Goal: Task Accomplishment & Management: Use online tool/utility

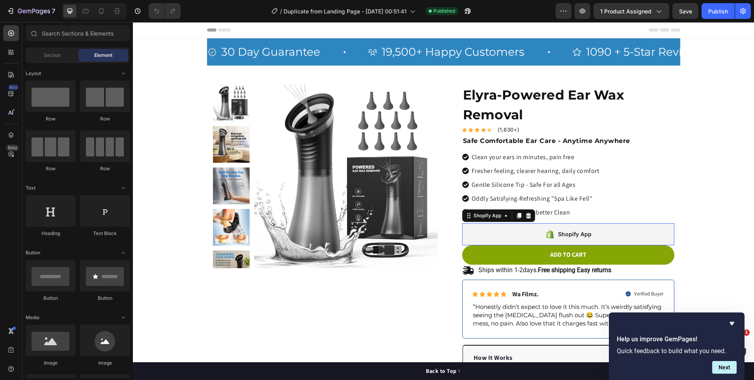
click at [524, 233] on div "Shopify App" at bounding box center [568, 234] width 212 height 22
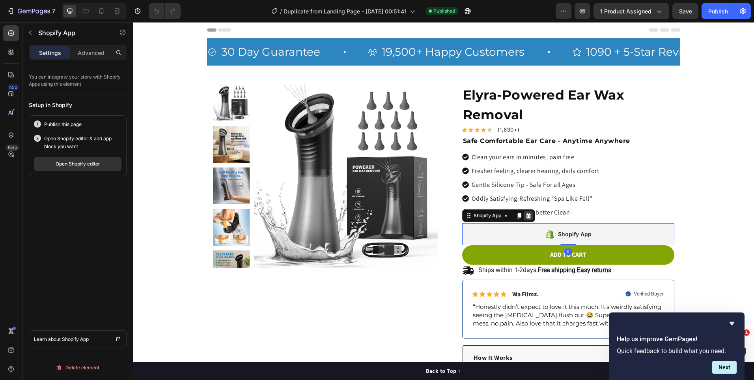
click at [526, 215] on icon at bounding box center [529, 215] width 6 height 6
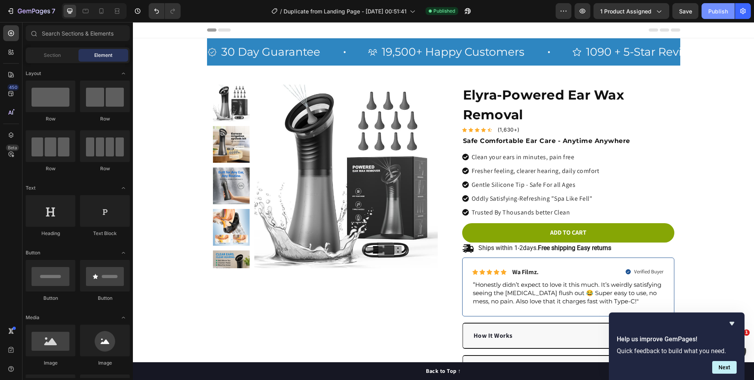
click at [709, 11] on div "Publish" at bounding box center [719, 11] width 20 height 8
click at [735, 321] on icon "Hide survey" at bounding box center [732, 322] width 9 height 9
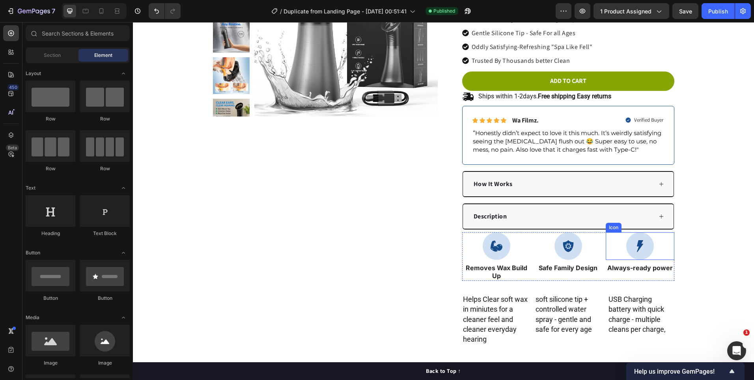
scroll to position [197, 0]
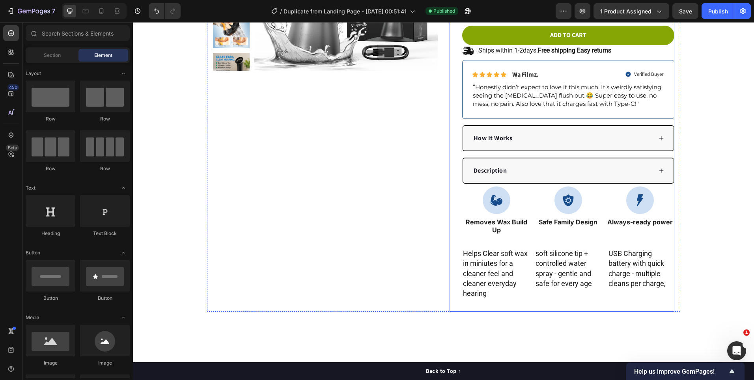
click at [660, 185] on div "Elyra-Powered Ear Wax Removal Product Title Icon Icon Icon Icon Icon Icon List …" at bounding box center [568, 99] width 212 height 424
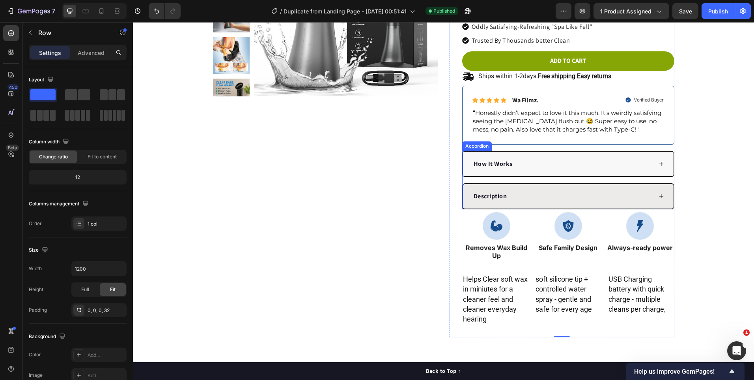
scroll to position [158, 0]
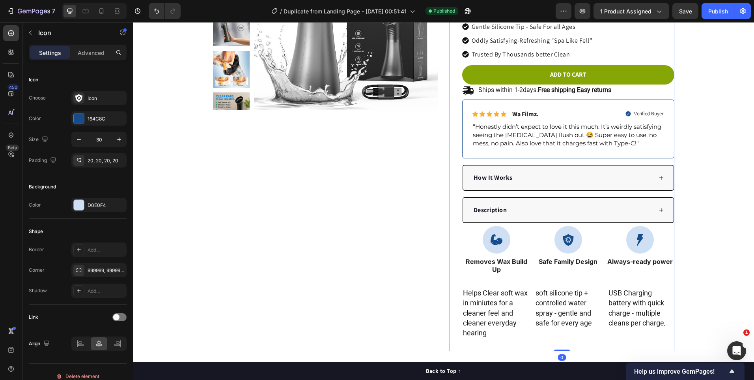
click at [527, 225] on div "Elyra-Powered Ear Wax Removal Product Title Icon Icon Icon Icon Icon Icon List …" at bounding box center [568, 139] width 212 height 424
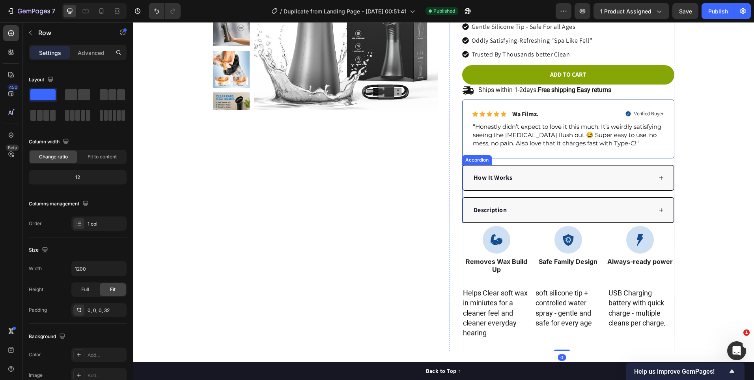
scroll to position [0, 0]
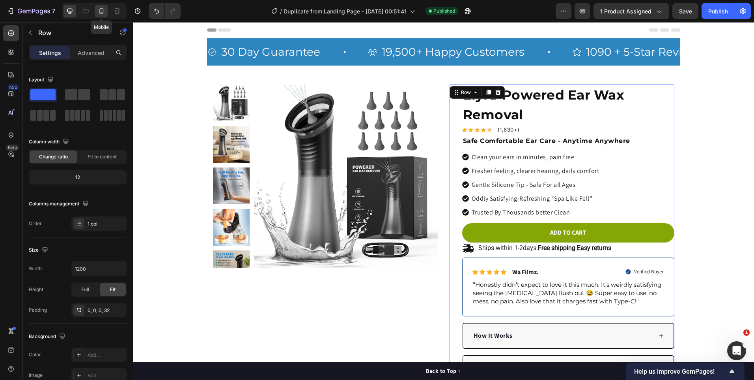
click at [97, 7] on div at bounding box center [101, 11] width 13 height 13
type input "100%"
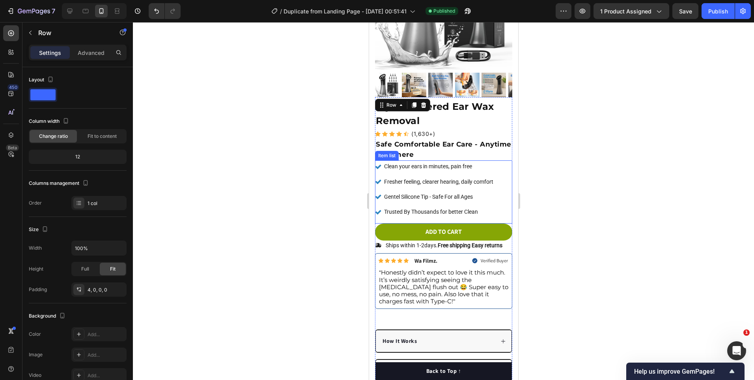
scroll to position [176, 0]
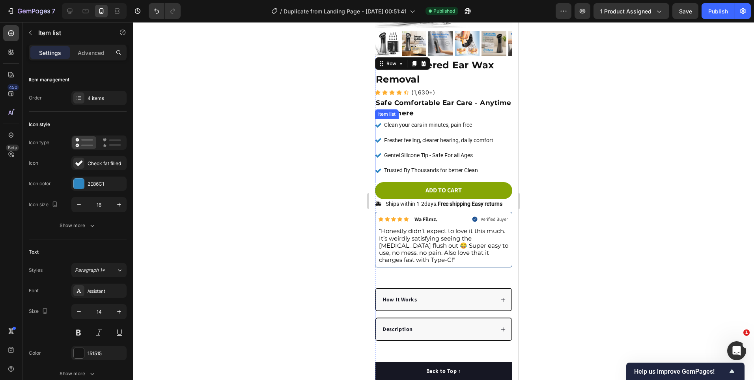
click at [376, 167] on icon at bounding box center [378, 170] width 6 height 6
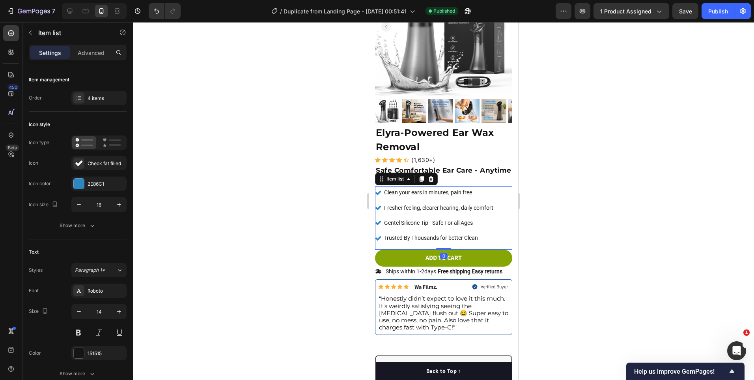
scroll to position [97, 0]
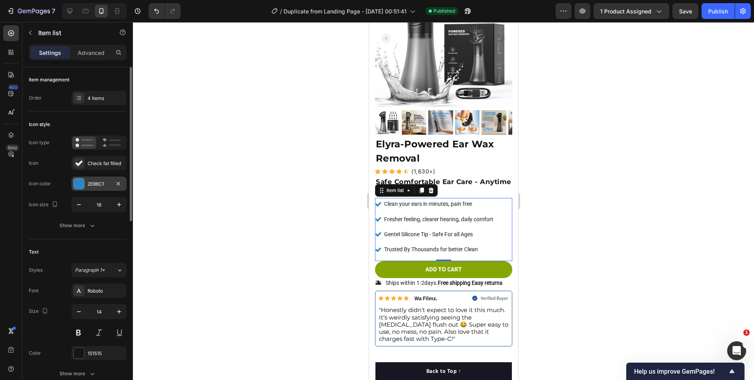
click at [84, 179] on div "2E86C1" at bounding box center [98, 183] width 55 height 14
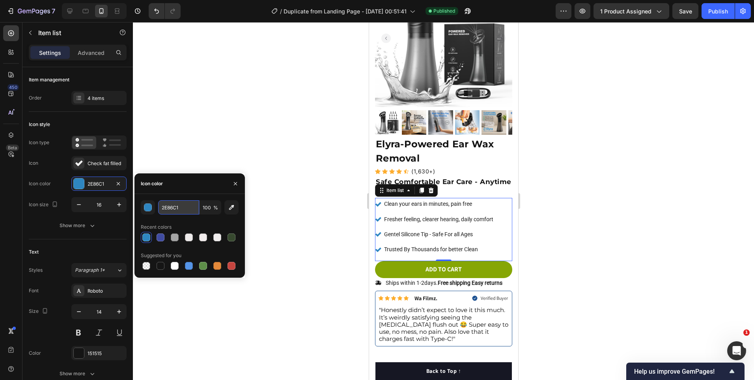
click at [180, 206] on input "2E86C1" at bounding box center [178, 207] width 41 height 14
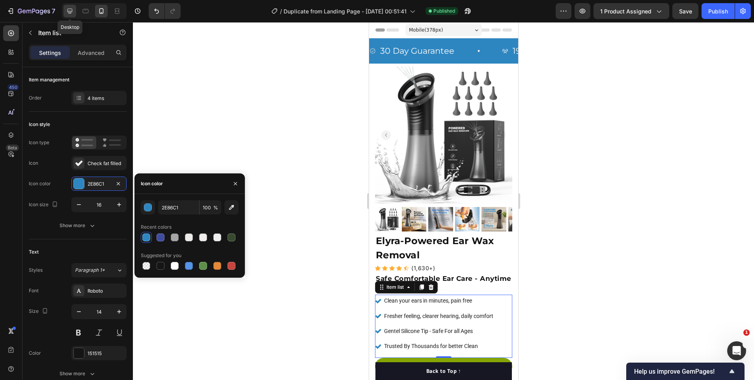
click at [66, 12] on icon at bounding box center [70, 11] width 8 height 8
type input "12"
type input "24"
type input "16"
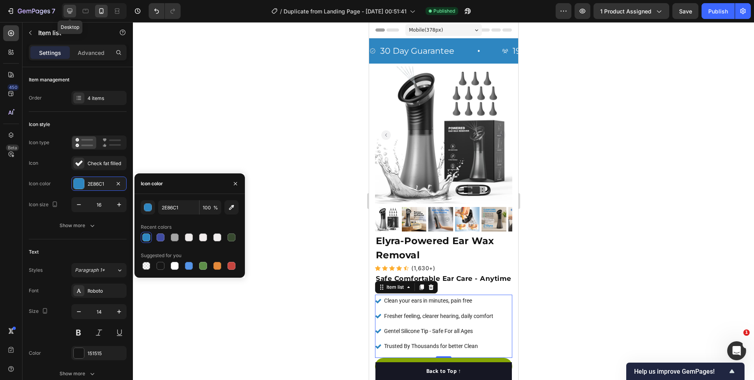
type input "8"
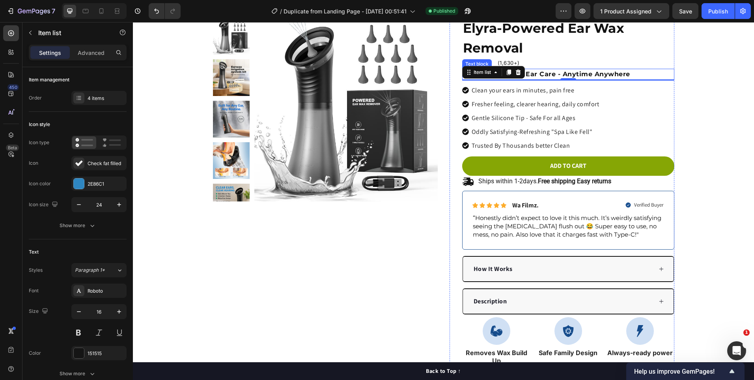
scroll to position [52, 0]
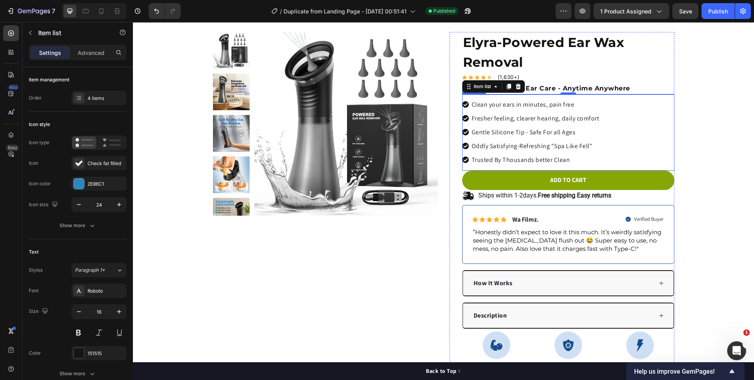
click at [462, 105] on icon at bounding box center [465, 104] width 6 height 6
click at [94, 161] on div "Icon" at bounding box center [106, 163] width 37 height 7
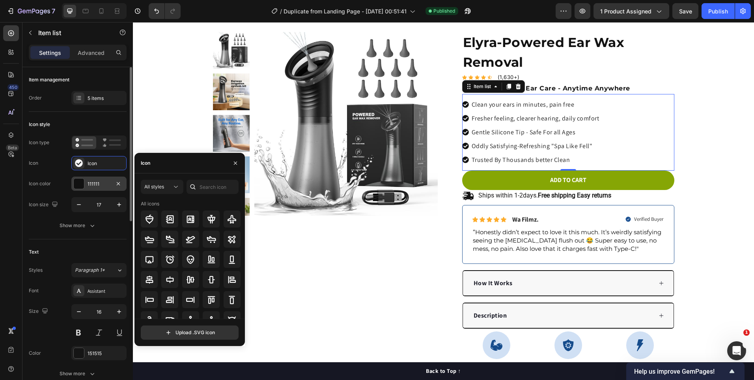
click at [97, 181] on div "111111" at bounding box center [99, 183] width 23 height 7
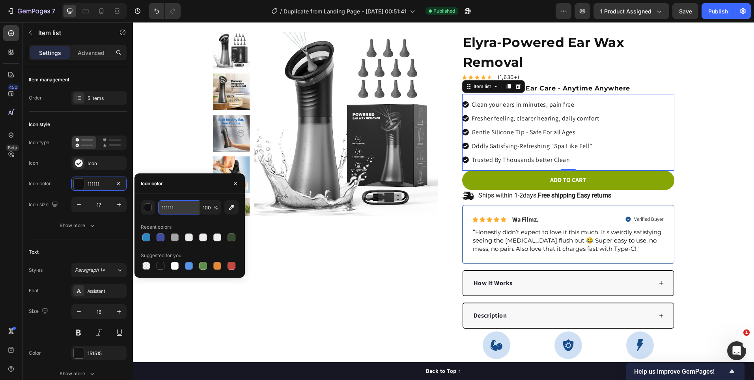
click at [179, 202] on input "111111" at bounding box center [178, 207] width 41 height 14
paste input "2E86C"
type input "2E86C1"
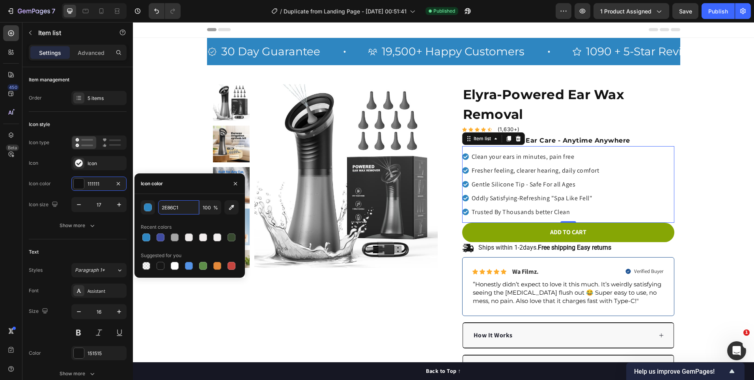
scroll to position [0, 0]
drag, startPoint x: 181, startPoint y: 156, endPoint x: 187, endPoint y: 151, distance: 8.4
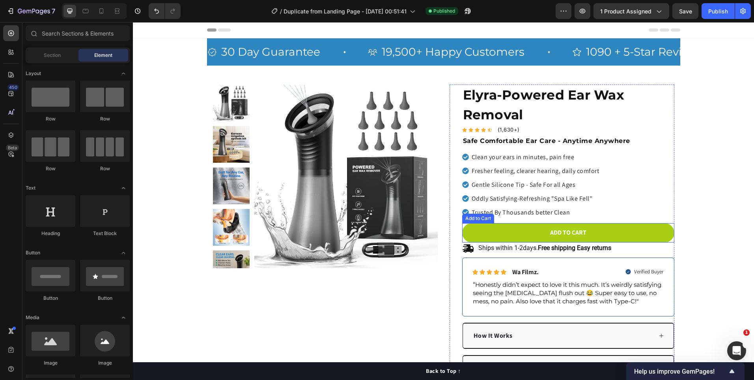
click at [467, 235] on button "Add to cart" at bounding box center [568, 232] width 212 height 19
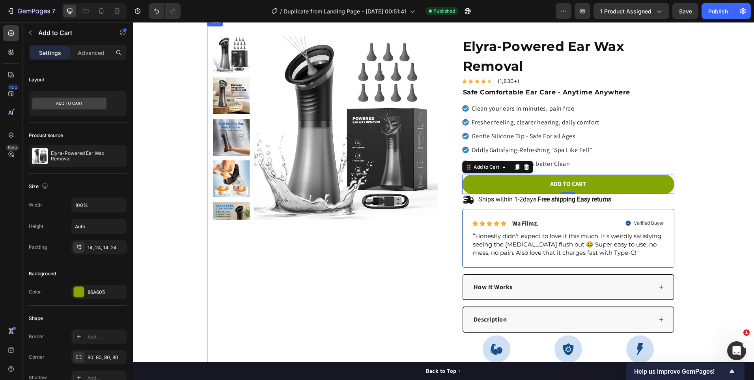
scroll to position [39, 0]
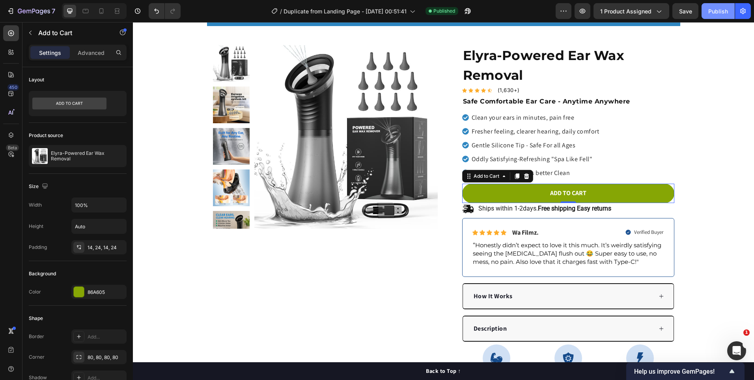
click at [709, 13] on div "Publish" at bounding box center [719, 11] width 20 height 8
click at [463, 145] on icon at bounding box center [465, 145] width 7 height 7
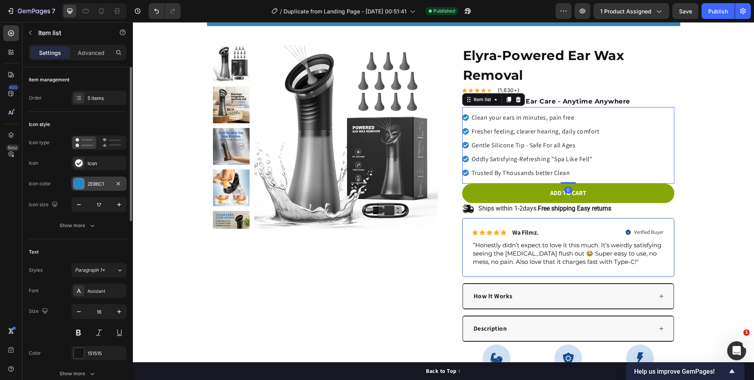
click at [106, 189] on div "2E86C1" at bounding box center [98, 183] width 55 height 14
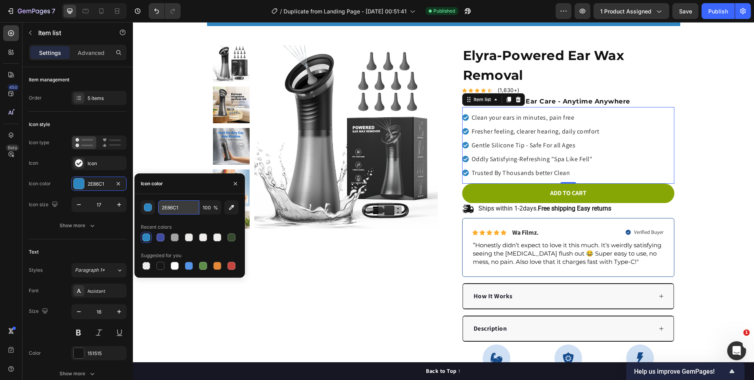
click at [175, 204] on input "2E86C1" at bounding box center [178, 207] width 41 height 14
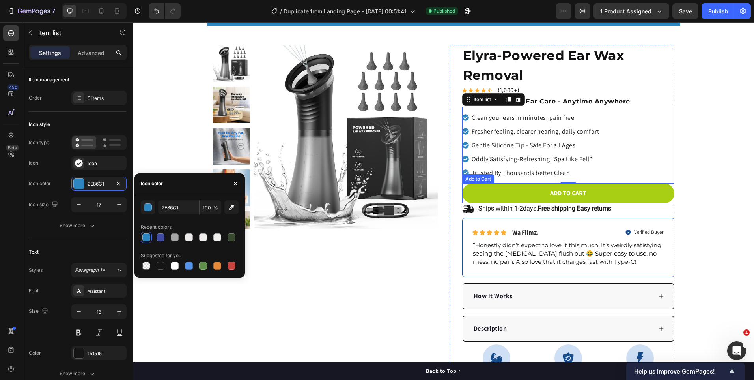
click at [470, 196] on button "Add to cart" at bounding box center [568, 192] width 212 height 19
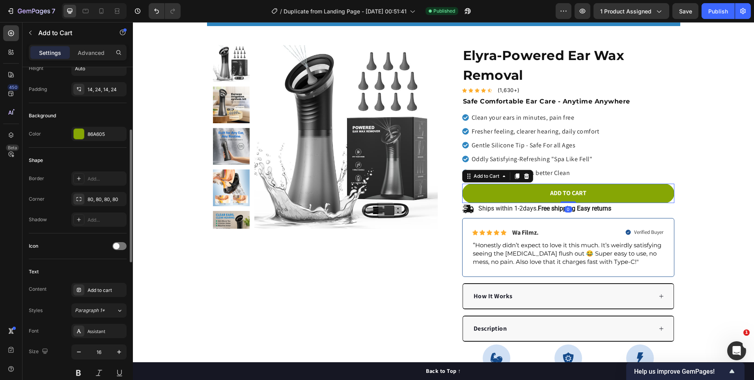
scroll to position [197, 0]
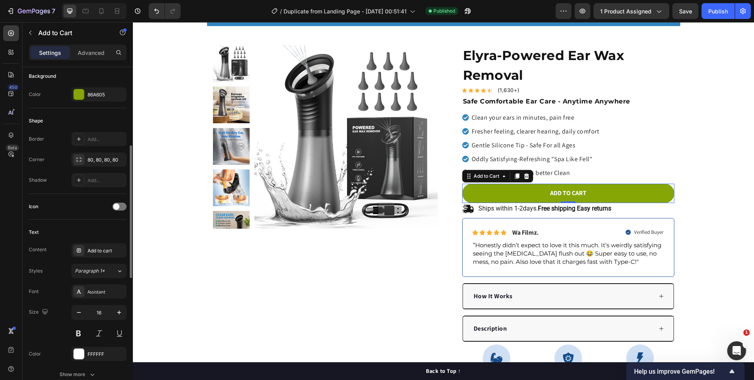
drag, startPoint x: 70, startPoint y: 264, endPoint x: 54, endPoint y: 270, distance: 16.5
click at [55, 269] on div "Styles Paragraph 1*" at bounding box center [78, 271] width 98 height 14
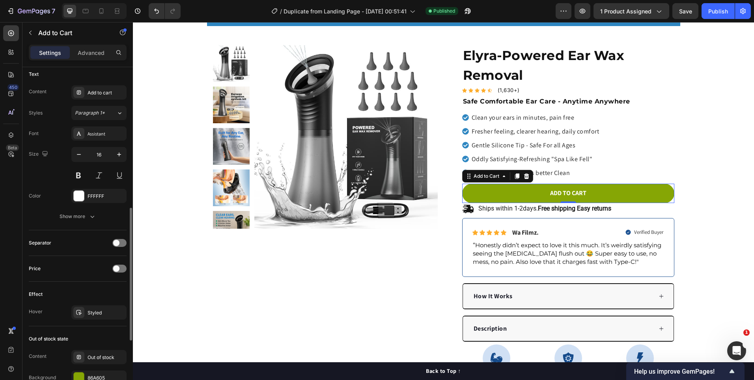
scroll to position [434, 0]
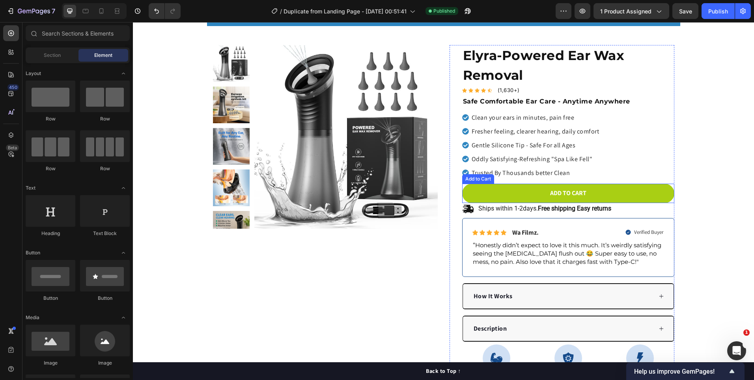
click at [639, 201] on button "Add to cart" at bounding box center [568, 192] width 212 height 19
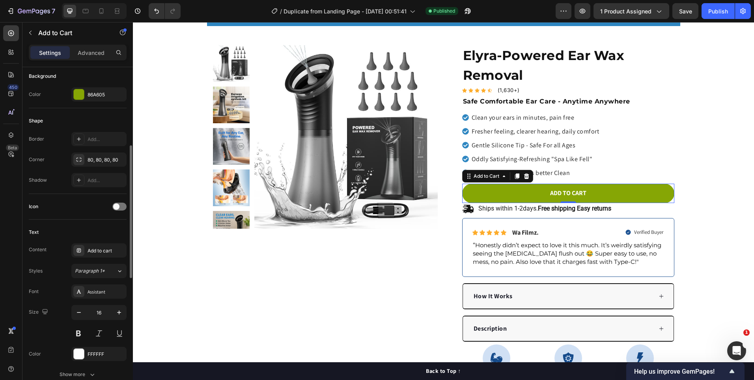
scroll to position [237, 0]
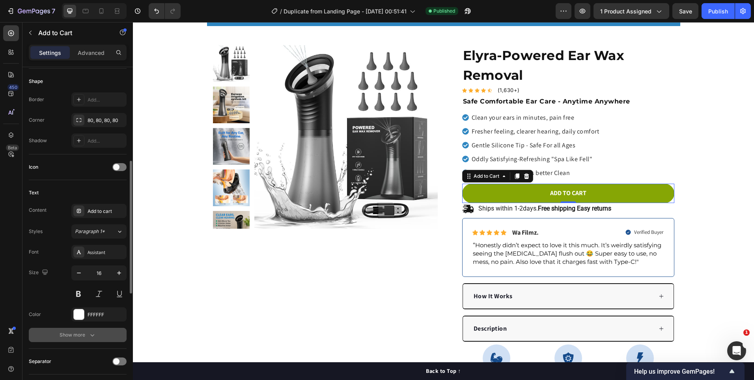
click at [74, 330] on button "Show more" at bounding box center [78, 334] width 98 height 14
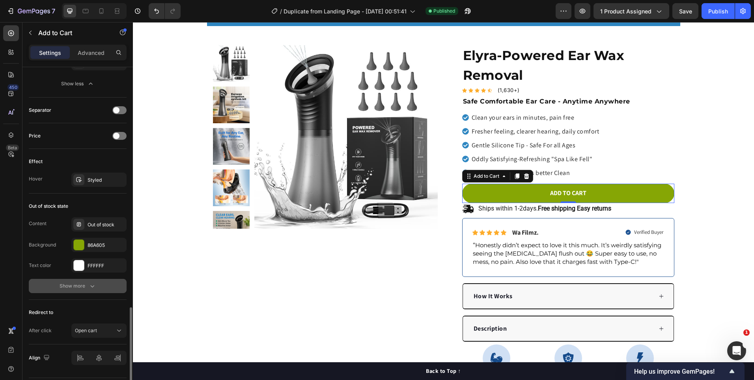
scroll to position [615, 0]
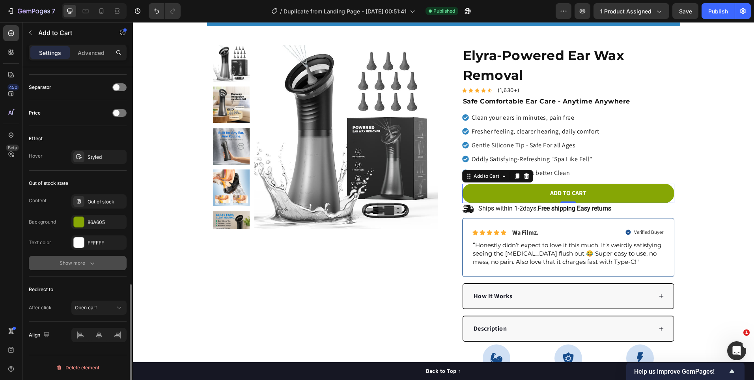
click at [99, 260] on button "Show more" at bounding box center [78, 263] width 98 height 14
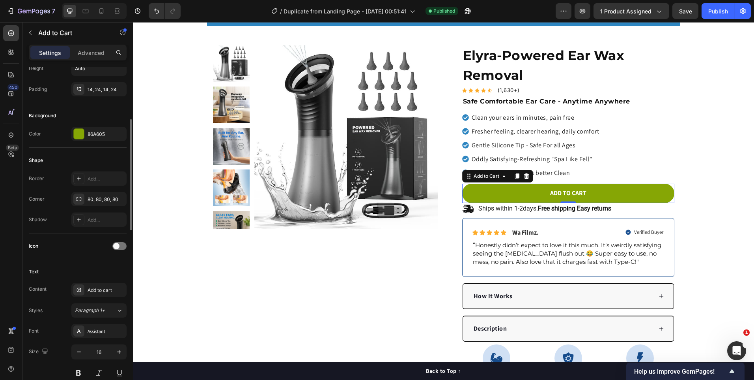
scroll to position [118, 0]
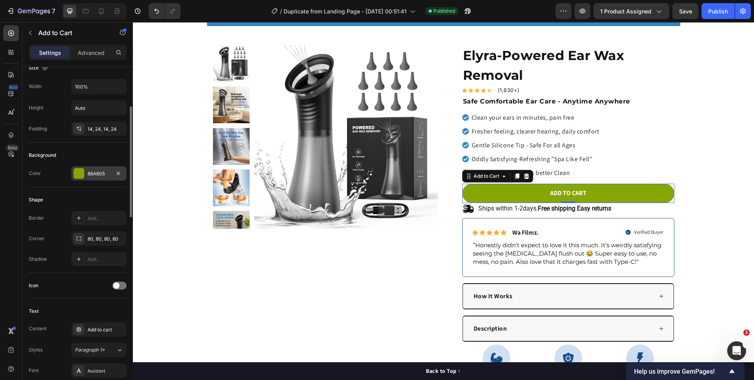
click at [101, 176] on div "86A605" at bounding box center [99, 173] width 23 height 7
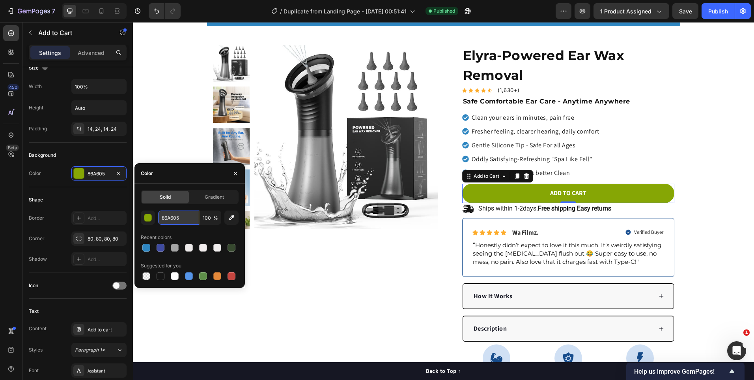
click at [162, 217] on input "86A605" at bounding box center [178, 217] width 41 height 14
click at [151, 218] on div "button" at bounding box center [148, 218] width 8 height 8
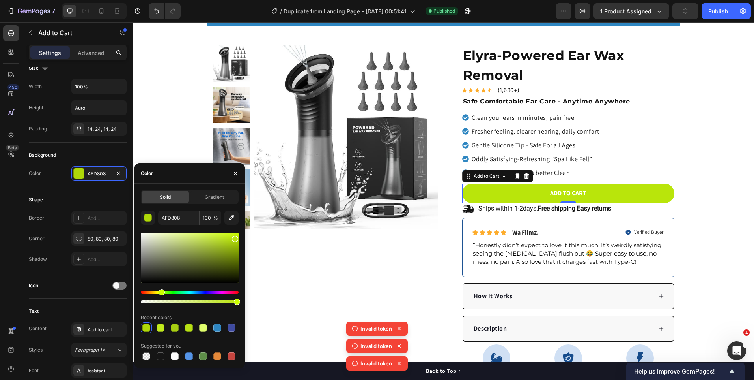
drag, startPoint x: 235, startPoint y: 252, endPoint x: 234, endPoint y: 237, distance: 14.6
click at [234, 237] on div at bounding box center [235, 239] width 6 height 6
type input "B9E50B"
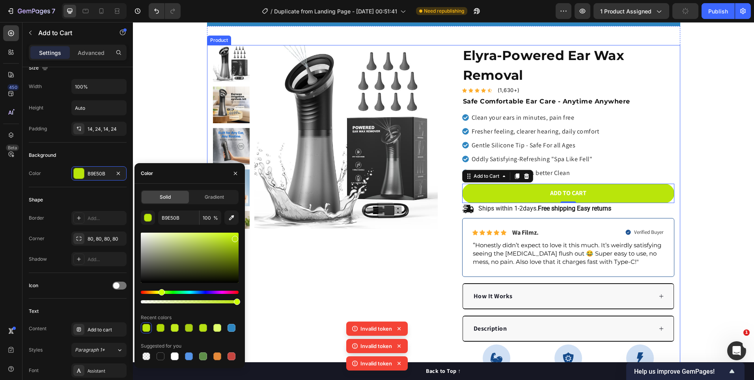
click at [349, 264] on div "Product Images Row" at bounding box center [325, 257] width 225 height 424
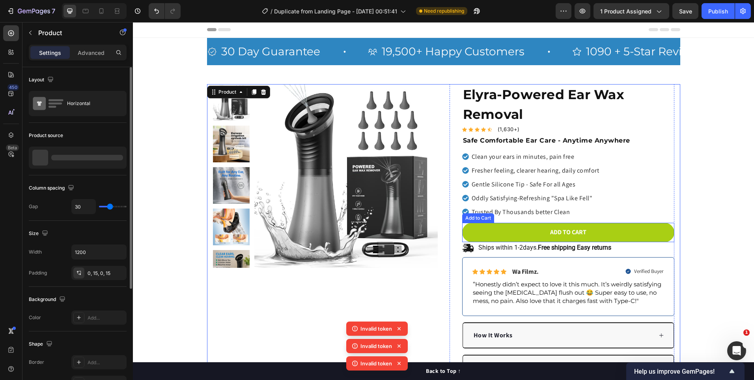
scroll to position [0, 0]
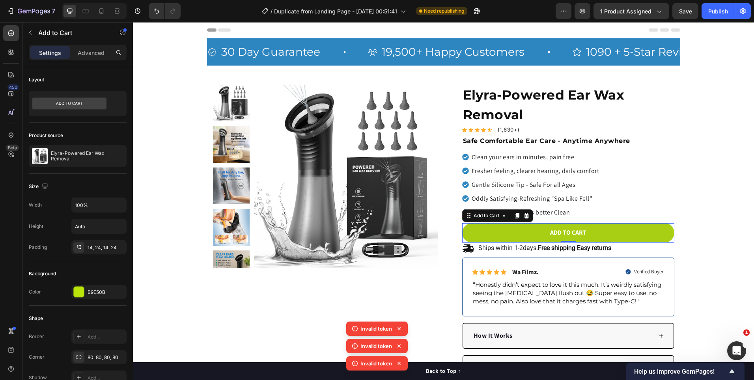
click at [635, 229] on button "Add to cart" at bounding box center [568, 232] width 212 height 19
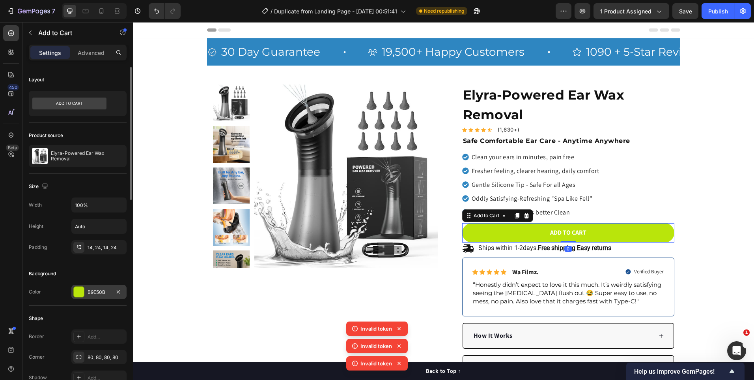
click at [101, 295] on div "B9E50B" at bounding box center [99, 291] width 23 height 7
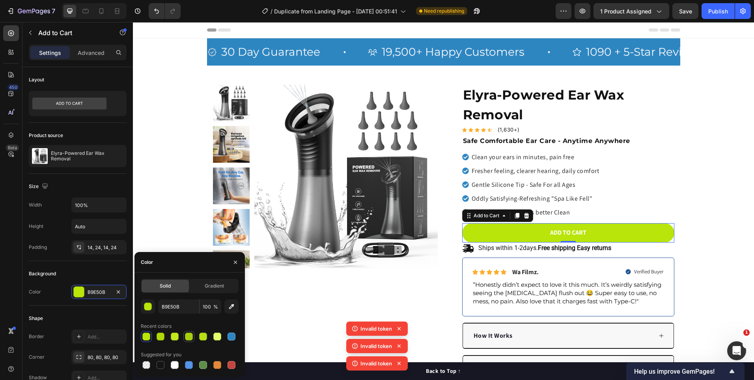
click at [189, 336] on div at bounding box center [189, 336] width 8 height 8
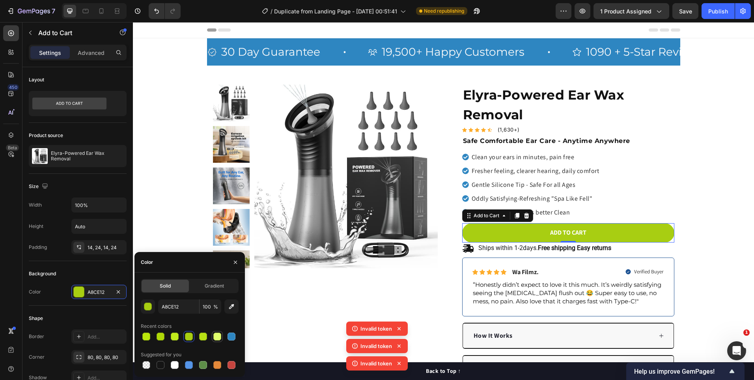
click at [217, 338] on div at bounding box center [217, 336] width 8 height 8
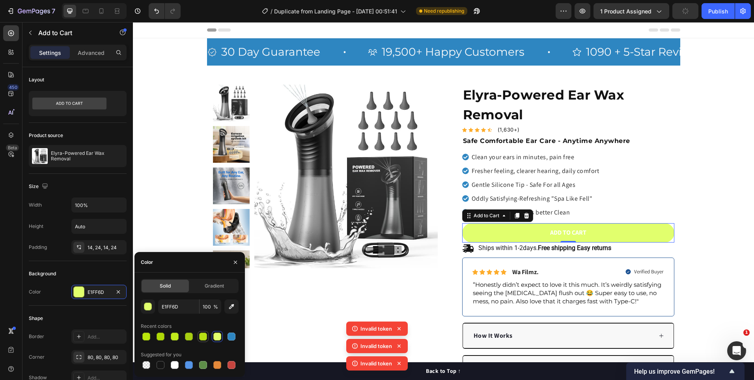
click at [206, 338] on div at bounding box center [203, 336] width 8 height 8
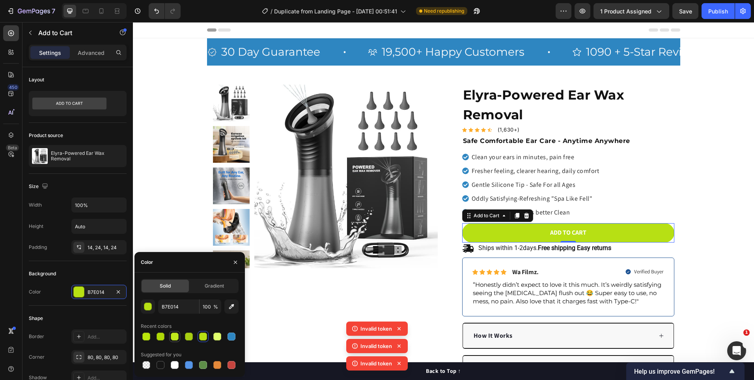
click at [174, 338] on div at bounding box center [175, 336] width 8 height 8
click at [162, 337] on div at bounding box center [161, 336] width 8 height 8
click at [147, 337] on div at bounding box center [146, 336] width 8 height 8
click at [156, 337] on div at bounding box center [160, 335] width 9 height 9
type input "AFD808"
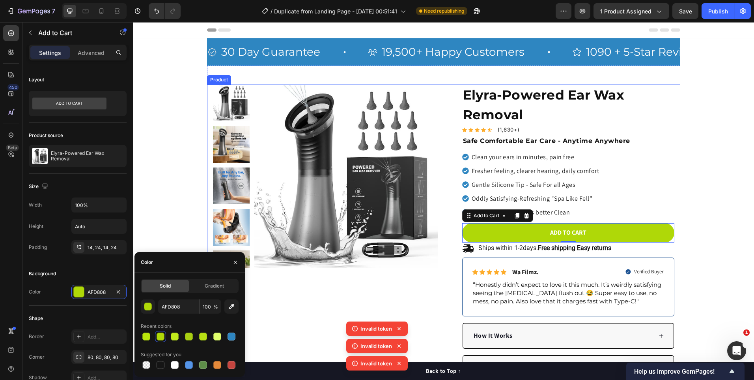
click at [361, 310] on div "Product Images Row" at bounding box center [325, 296] width 225 height 424
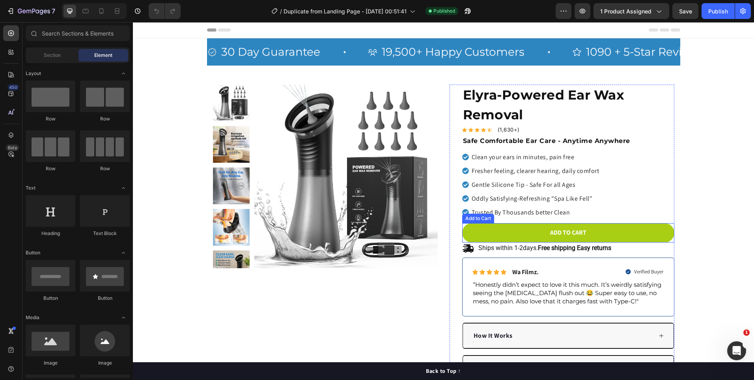
click at [654, 239] on button "Add to cart" at bounding box center [568, 232] width 212 height 19
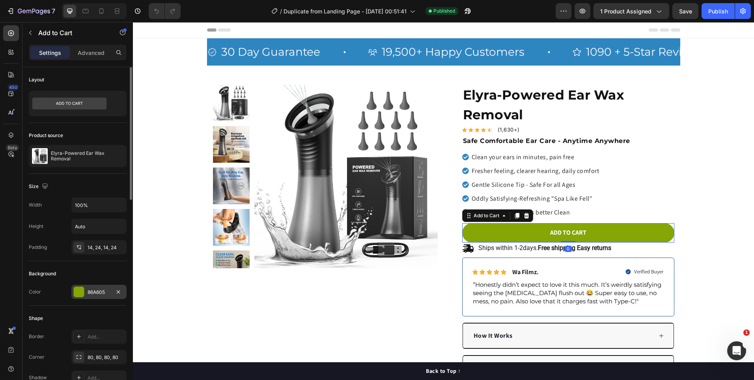
click at [89, 289] on div "86A605" at bounding box center [99, 291] width 23 height 7
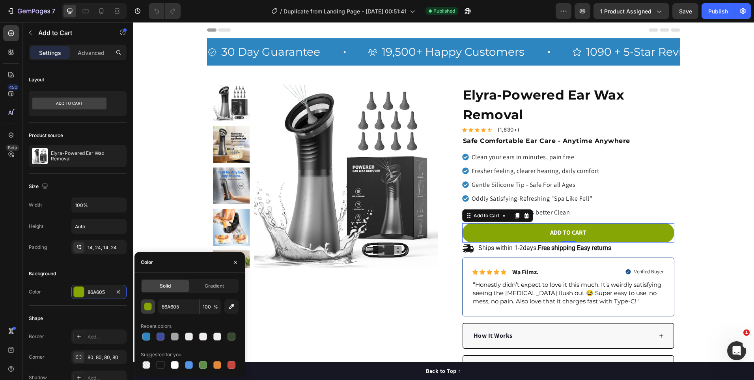
click at [147, 303] on div "button" at bounding box center [148, 307] width 8 height 8
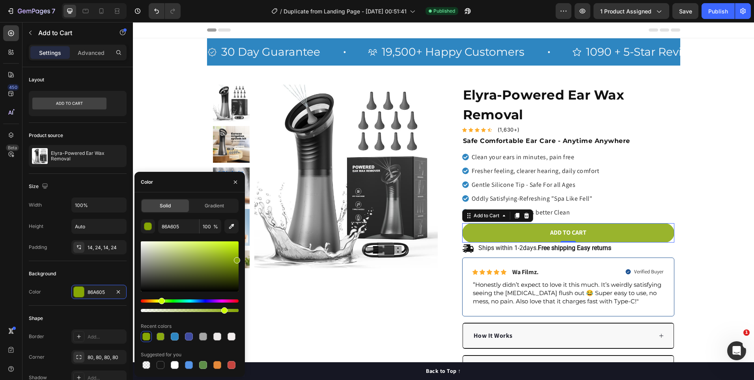
type input "84"
drag, startPoint x: 234, startPoint y: 309, endPoint x: 223, endPoint y: 313, distance: 11.4
click at [223, 313] on div "86A605 84 % Recent colors Suggested for you" at bounding box center [190, 294] width 98 height 151
click at [161, 302] on div "Hue" at bounding box center [162, 300] width 6 height 6
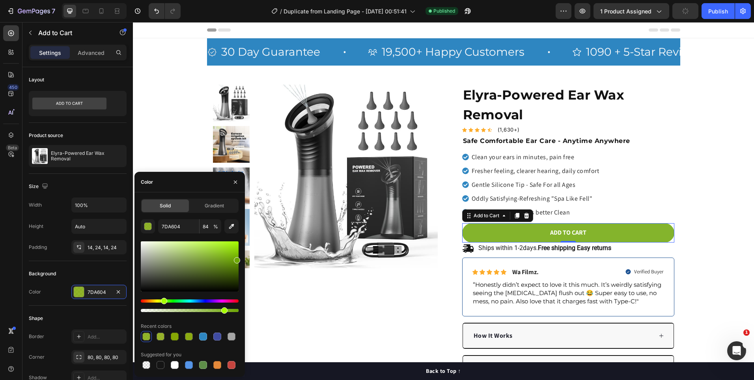
type input "6DA604"
click at [163, 301] on div "Hue" at bounding box center [164, 300] width 6 height 6
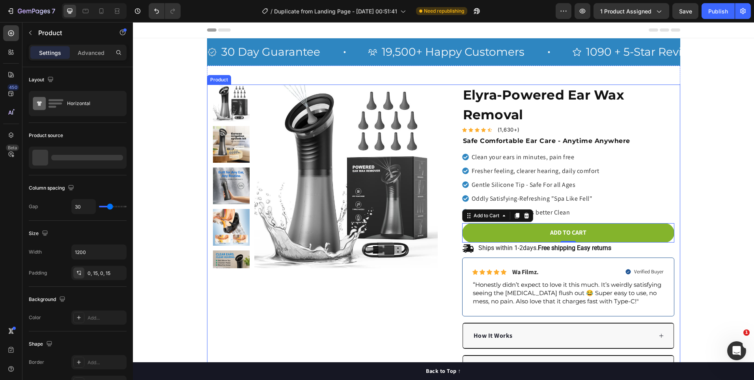
click at [298, 294] on div "Product Images Row" at bounding box center [325, 296] width 225 height 424
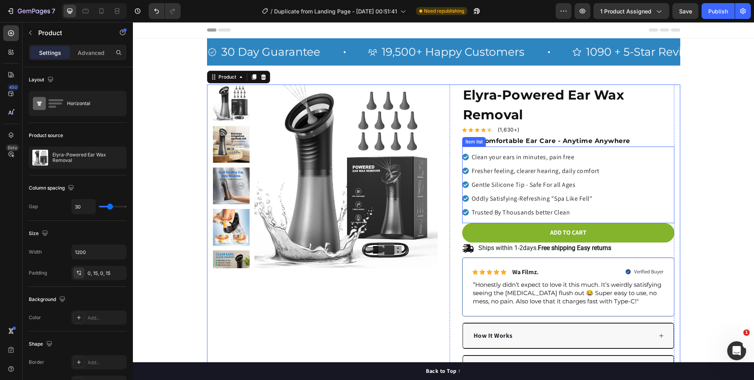
click at [463, 212] on icon at bounding box center [465, 212] width 7 height 7
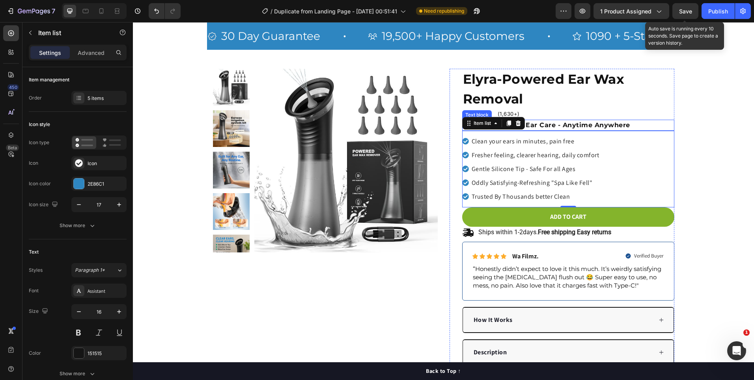
scroll to position [39, 0]
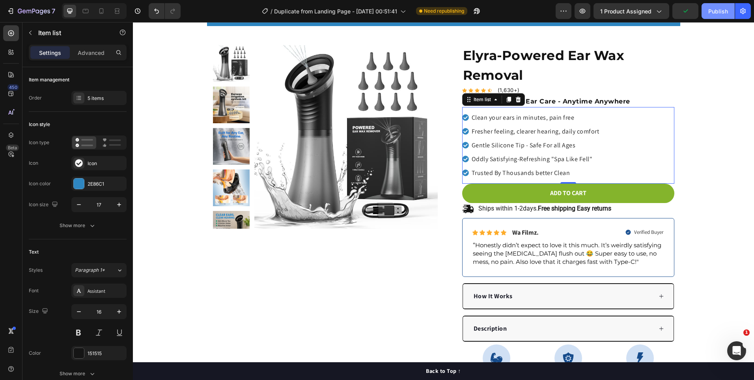
click at [708, 11] on button "Publish" at bounding box center [718, 11] width 33 height 16
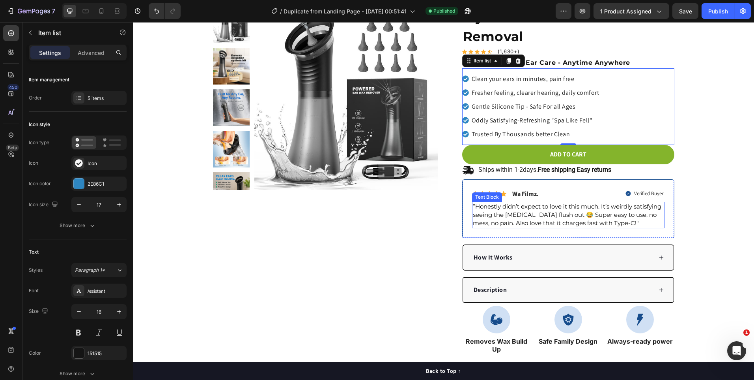
scroll to position [79, 0]
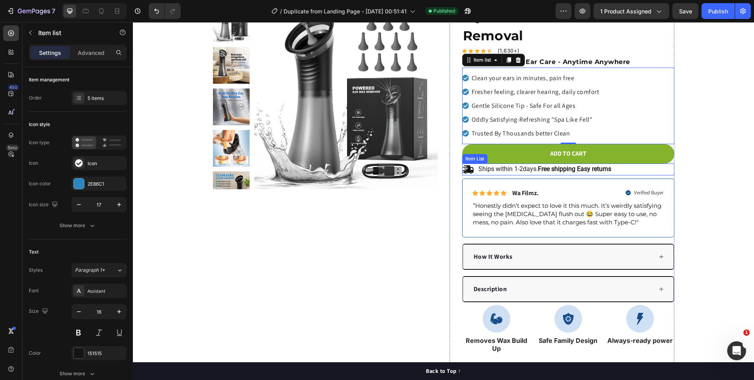
click at [614, 170] on div "Ships within 1-2days. Free shipping Easy returns" at bounding box center [568, 169] width 212 height 12
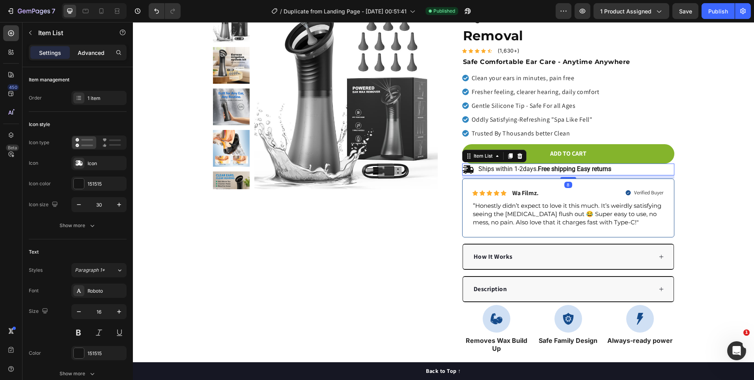
click at [103, 50] on p "Advanced" at bounding box center [91, 53] width 27 height 8
type input "100%"
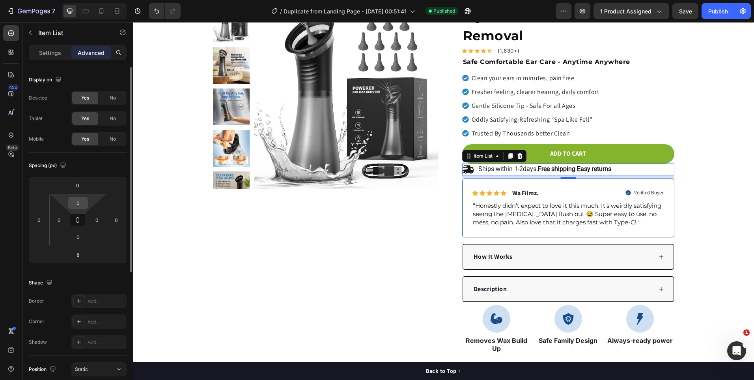
click at [80, 200] on input "0" at bounding box center [78, 203] width 16 height 12
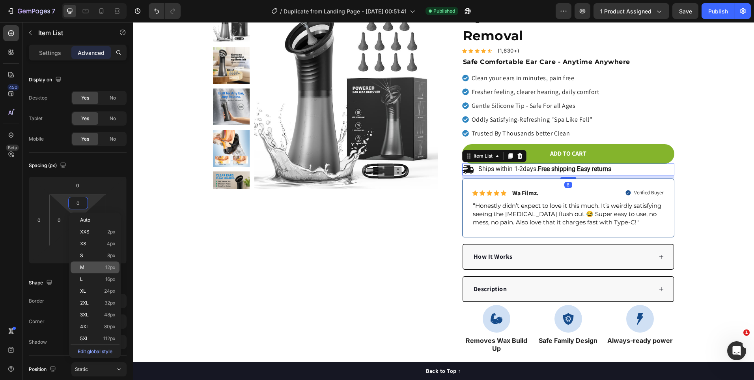
click at [111, 266] on span "12px" at bounding box center [110, 267] width 10 height 6
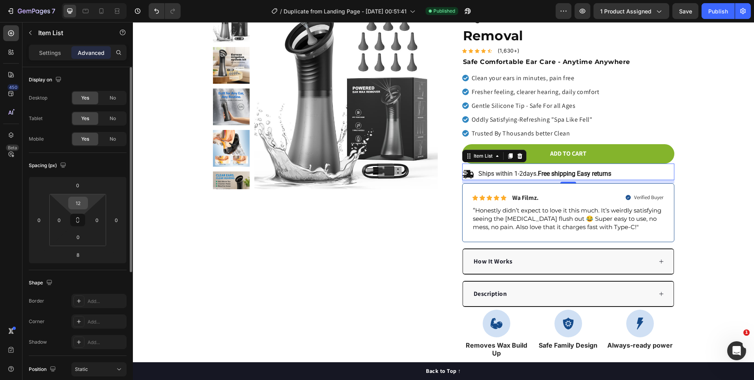
click at [74, 205] on input "12" at bounding box center [78, 203] width 16 height 12
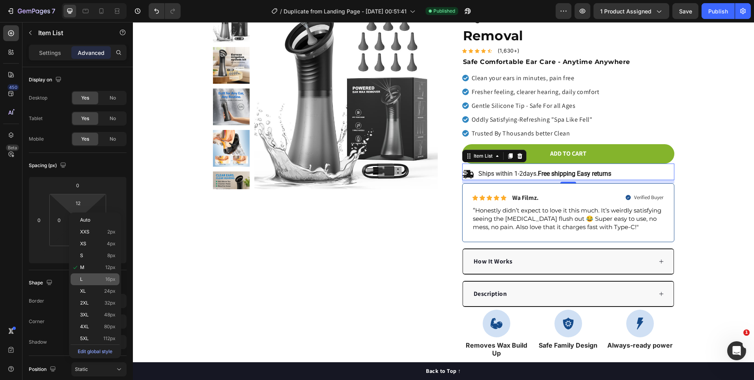
click at [103, 275] on div "L 16px" at bounding box center [95, 279] width 49 height 12
type input "16"
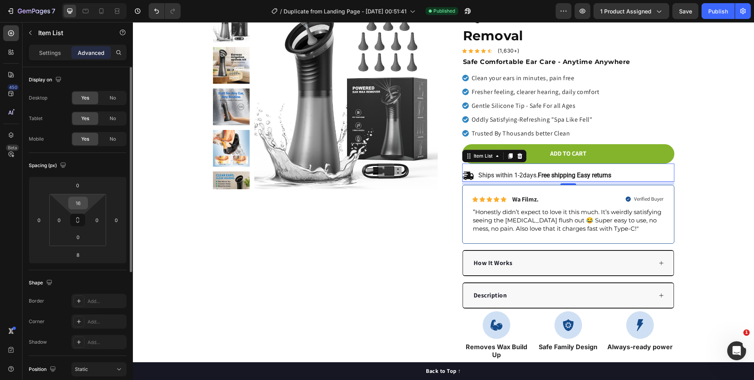
click at [79, 202] on input "16" at bounding box center [78, 203] width 16 height 12
click at [79, 179] on div "0" at bounding box center [78, 185] width 20 height 13
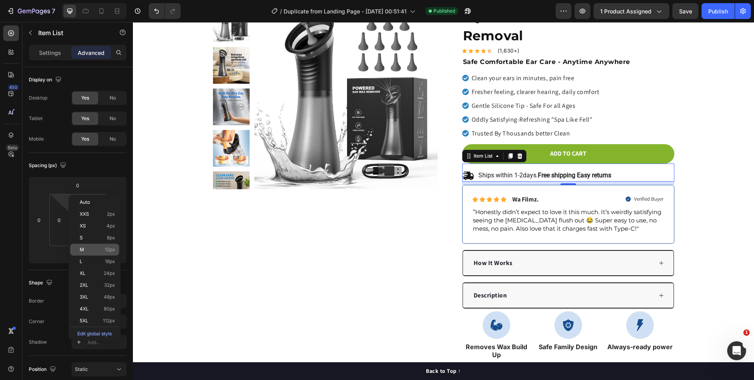
click at [112, 247] on span "12px" at bounding box center [110, 250] width 10 height 6
type input "12"
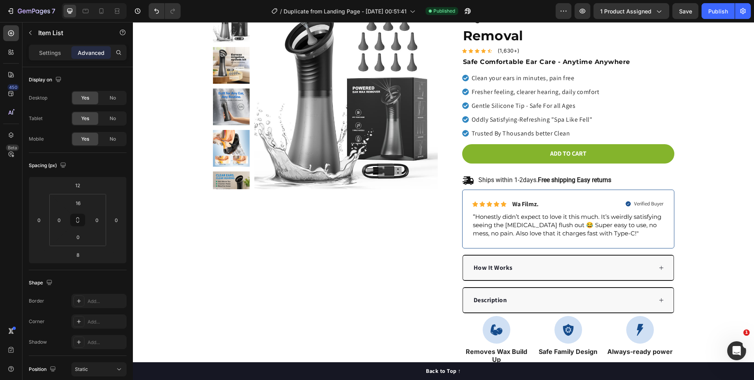
drag, startPoint x: 192, startPoint y: 251, endPoint x: 371, endPoint y: 256, distance: 179.6
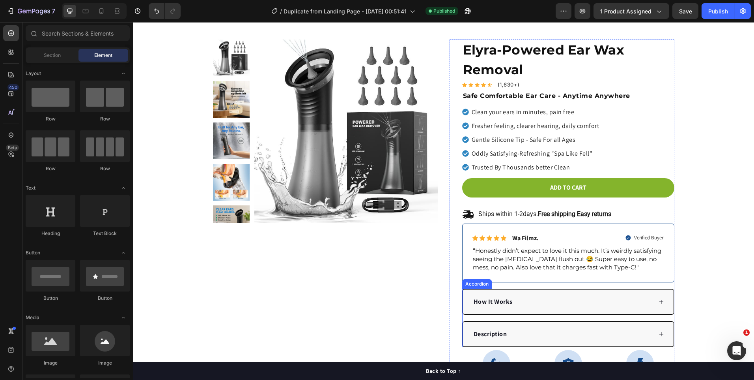
scroll to position [0, 0]
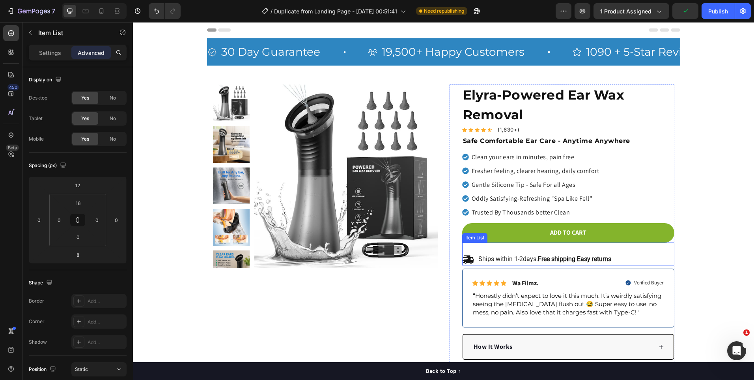
click at [481, 251] on div "Ships within 1-2days. Free shipping Easy returns" at bounding box center [568, 256] width 212 height 18
click at [473, 260] on div "Ships within 1-2days. Free shipping Easy returns" at bounding box center [537, 259] width 150 height 12
click at [483, 256] on p "Ships within 1-2days. Free shipping Easy returns" at bounding box center [545, 259] width 133 height 8
click at [464, 260] on icon at bounding box center [467, 259] width 11 height 8
click at [462, 260] on icon at bounding box center [467, 259] width 11 height 8
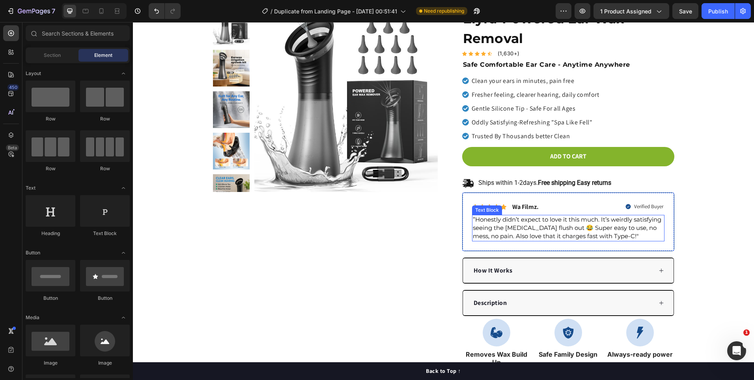
scroll to position [76, 0]
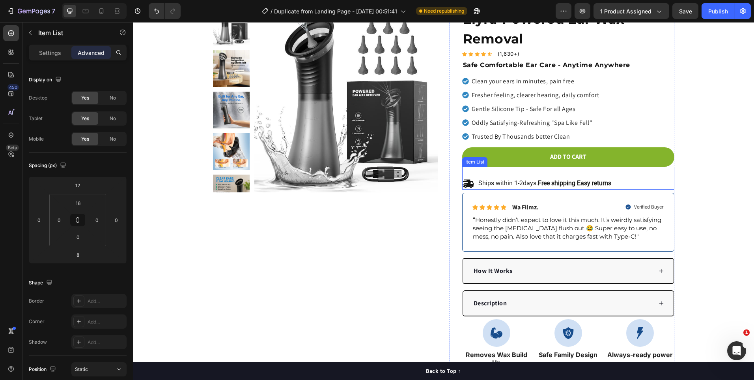
click at [556, 183] on strong "Free shipping Easy returns" at bounding box center [574, 182] width 73 height 7
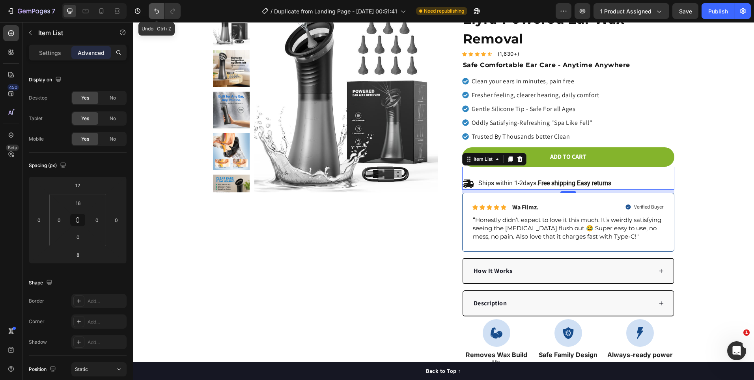
click at [154, 8] on icon "Undo/Redo" at bounding box center [157, 11] width 8 height 8
type input "0"
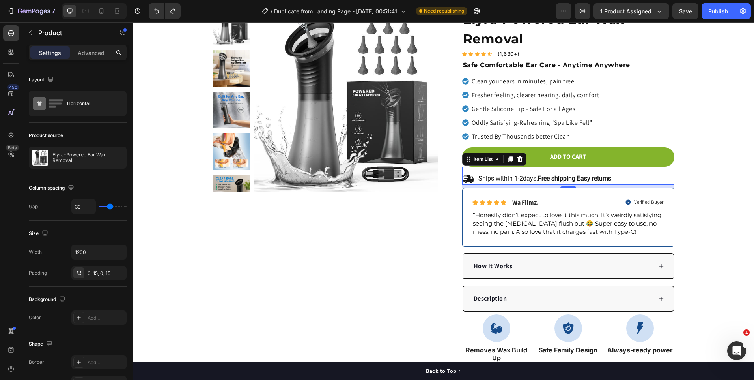
click at [312, 252] on div "Product Images Row" at bounding box center [325, 224] width 225 height 430
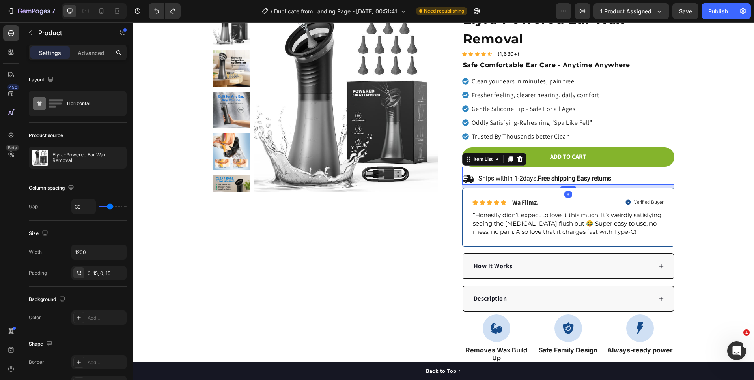
click at [546, 175] on strong "Free shipping Easy returns" at bounding box center [574, 177] width 73 height 7
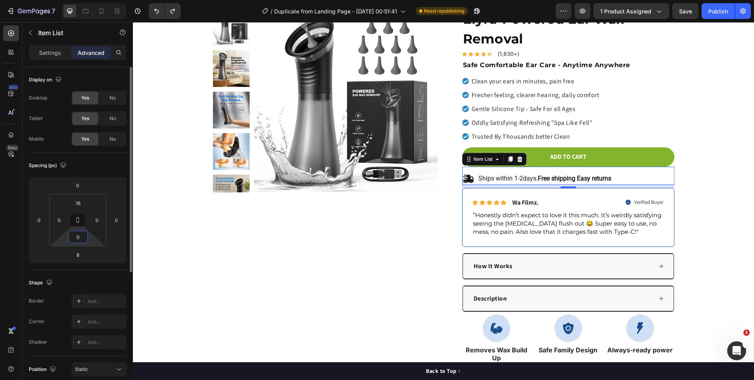
click at [75, 234] on input "0" at bounding box center [78, 237] width 16 height 12
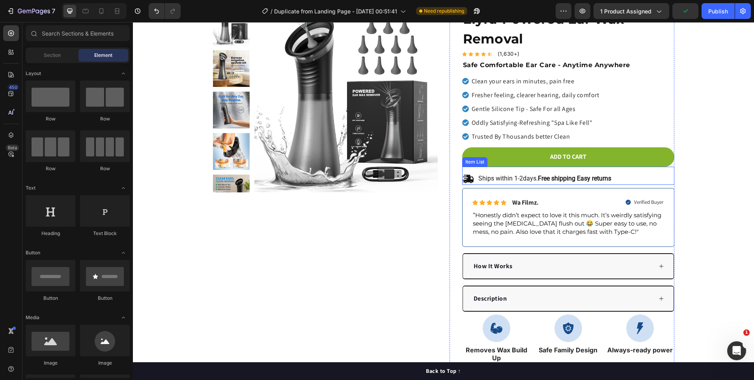
click at [554, 172] on div "Ships within 1-2days. Free shipping Easy returns" at bounding box center [568, 175] width 212 height 18
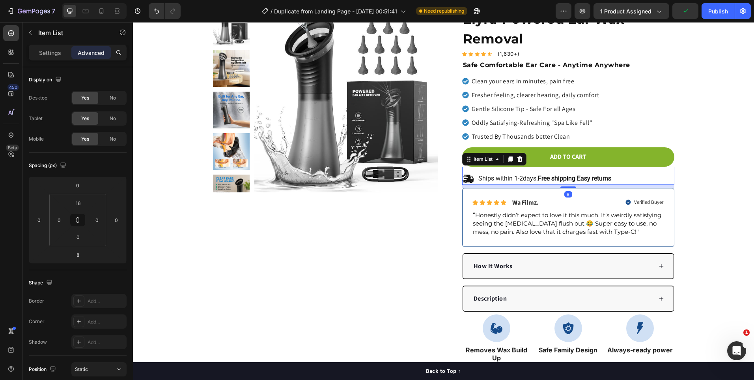
click at [553, 174] on div "Ships within 1-2days. Free shipping Easy returns" at bounding box center [544, 178] width 135 height 11
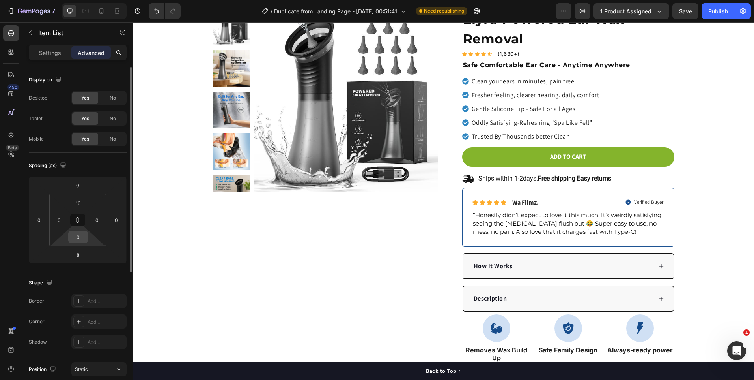
click at [79, 239] on input "0" at bounding box center [78, 237] width 16 height 12
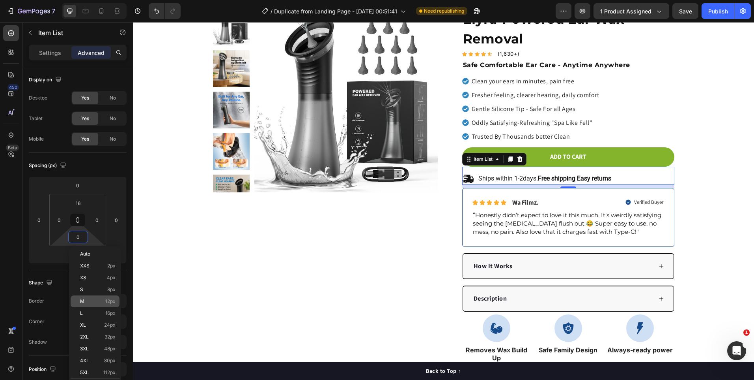
click at [108, 301] on span "12px" at bounding box center [110, 301] width 10 height 6
type input "12"
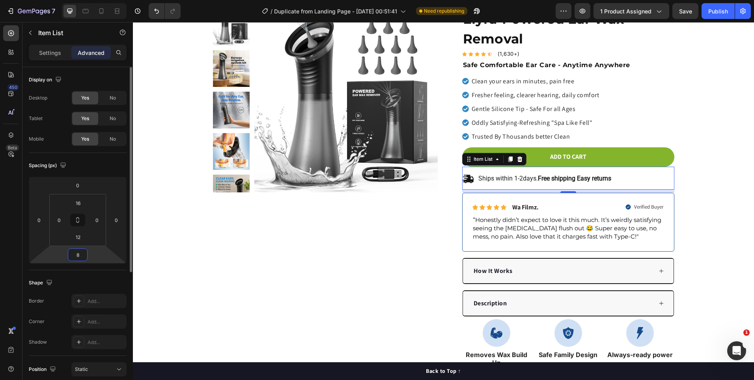
click at [82, 0] on html "7 / Duplicate from Landing Page - Aug 11, 00:51:41 Need republishing Preview 1 …" at bounding box center [377, 0] width 754 height 0
click at [82, 260] on input "8" at bounding box center [78, 255] width 16 height 12
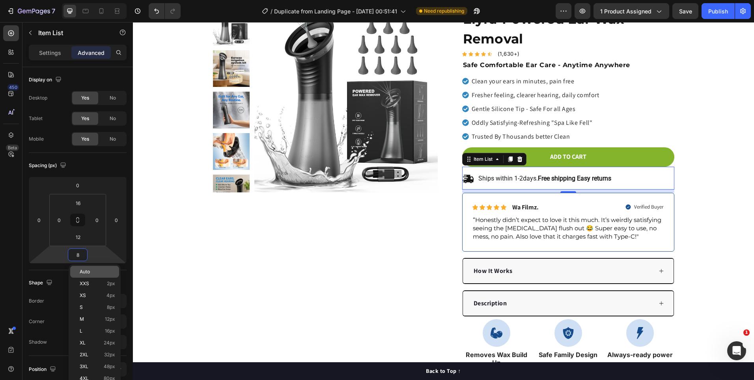
click at [86, 274] on div "Auto" at bounding box center [94, 272] width 49 height 12
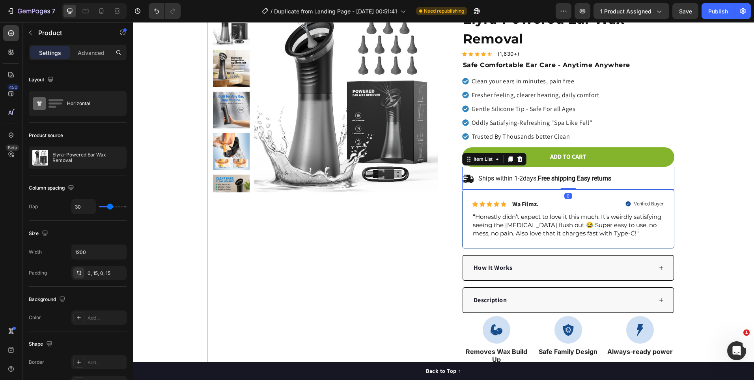
click at [331, 258] on div "Product Images Row" at bounding box center [325, 225] width 225 height 432
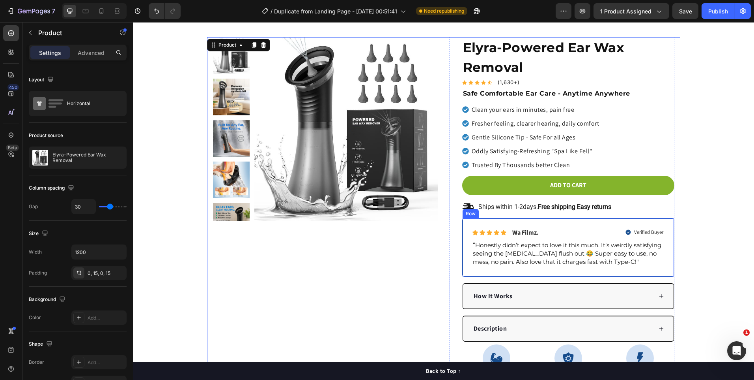
scroll to position [0, 0]
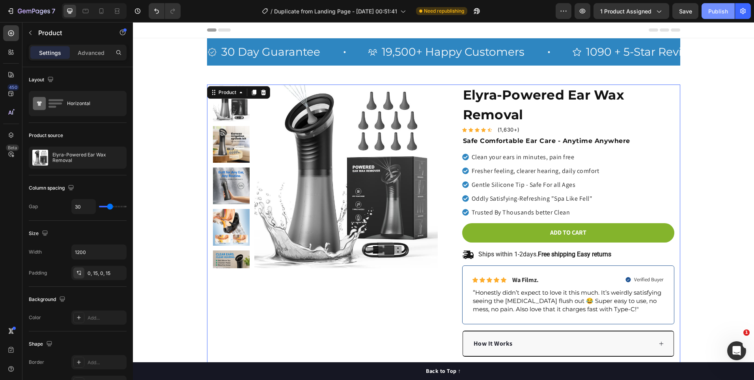
click at [715, 11] on div "Publish" at bounding box center [719, 11] width 20 height 8
click at [105, 12] on icon at bounding box center [101, 11] width 8 height 8
type input "0"
type input "100%"
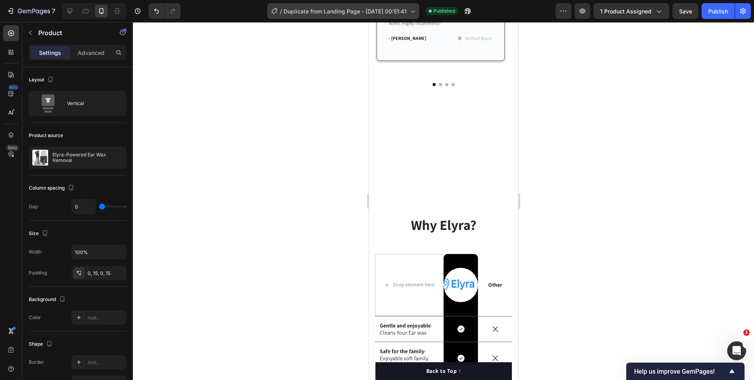
scroll to position [810, 0]
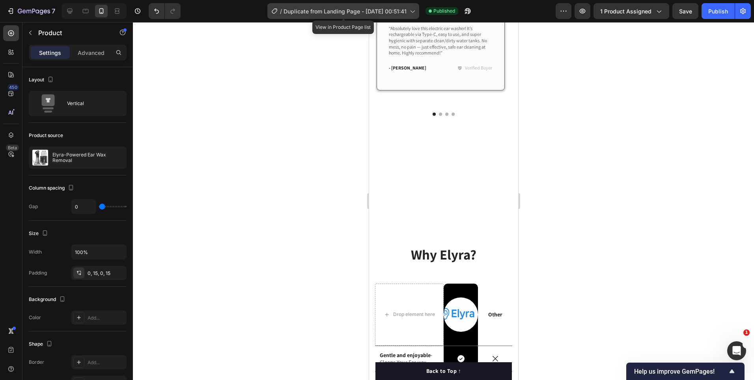
click at [330, 15] on div "/ Duplicate from Landing Page - Aug 11, 00:51:41" at bounding box center [343, 11] width 152 height 16
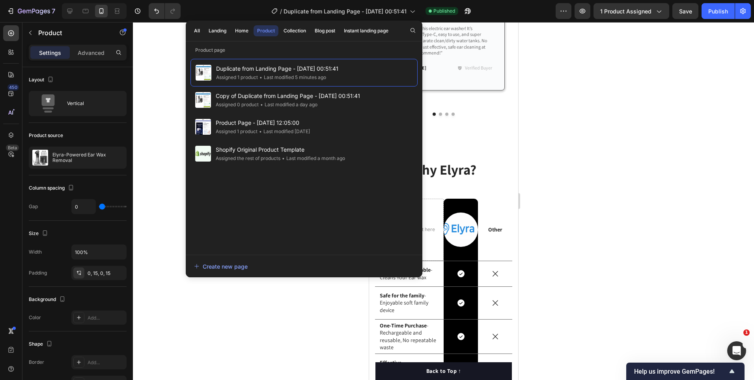
click at [153, 100] on div at bounding box center [443, 200] width 621 height 357
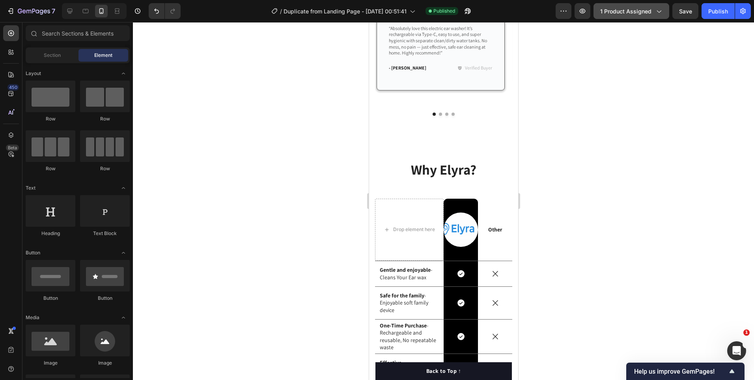
click at [618, 17] on button "1 product assigned" at bounding box center [632, 11] width 76 height 16
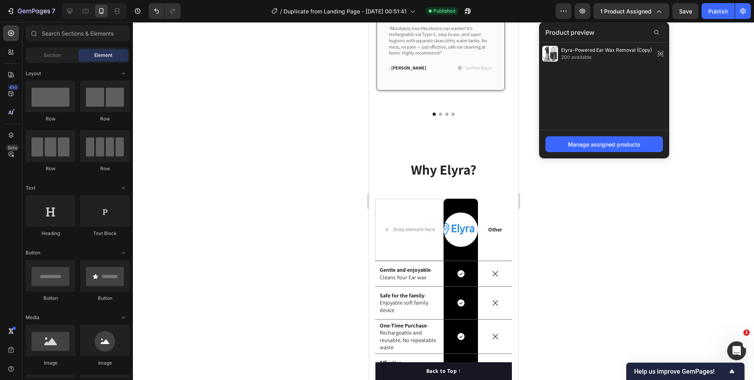
click at [612, 55] on span "200 available" at bounding box center [606, 57] width 91 height 7
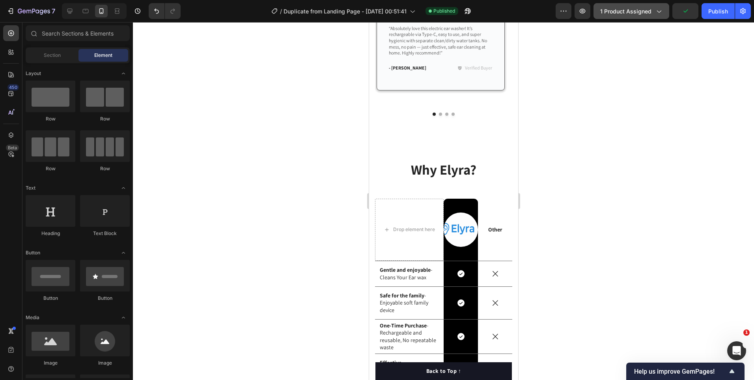
click at [632, 8] on span "1 product assigned" at bounding box center [625, 11] width 51 height 8
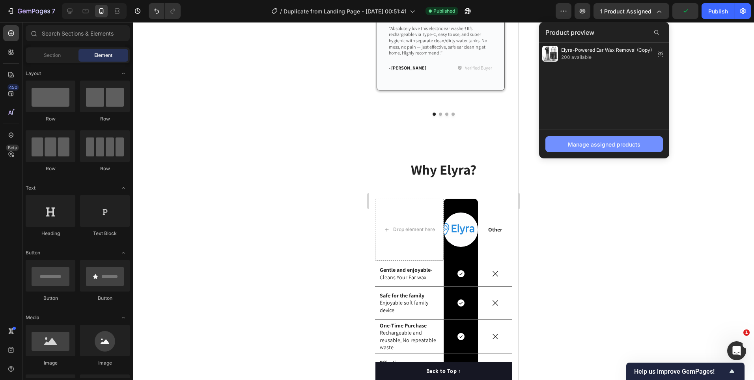
click at [611, 141] on div "Manage assigned products" at bounding box center [604, 144] width 73 height 8
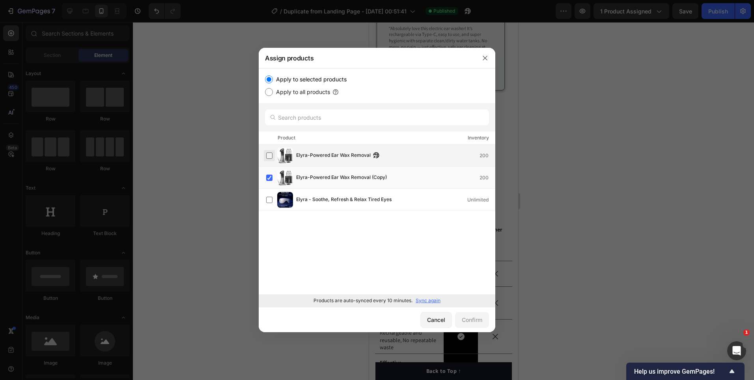
click at [273, 152] on label at bounding box center [269, 155] width 6 height 6
click at [312, 170] on div "Elyra-Powered Ear Wax Removal (Copy) 200" at bounding box center [380, 178] width 229 height 16
click at [468, 320] on div "Confirm" at bounding box center [472, 319] width 21 height 8
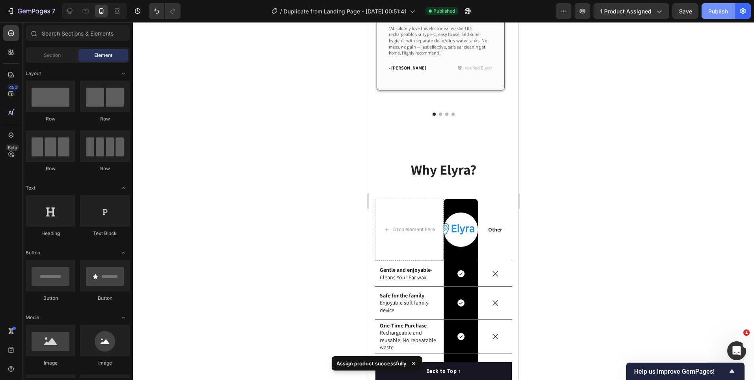
click at [725, 15] on div "Publish" at bounding box center [719, 11] width 20 height 8
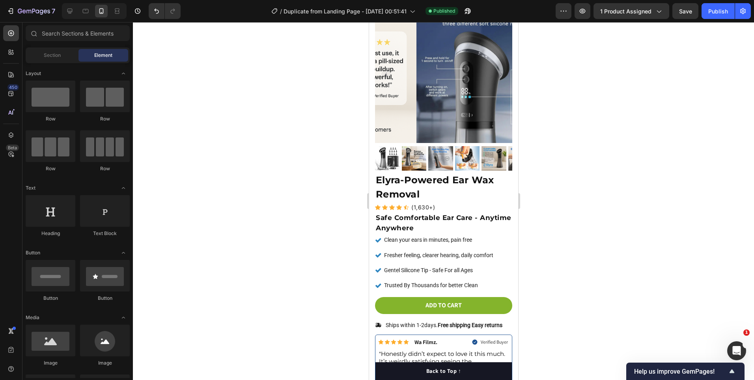
scroll to position [0, 0]
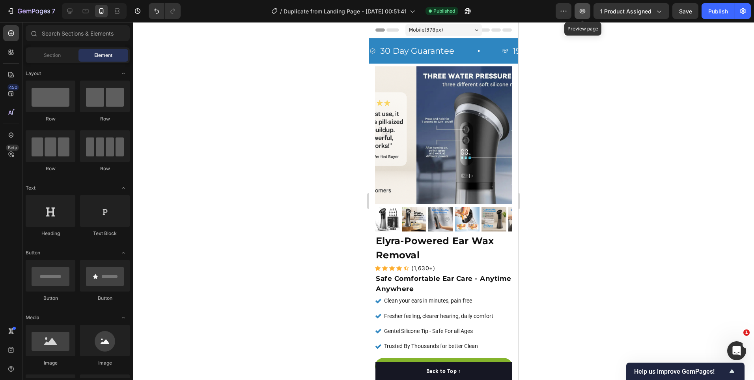
click at [587, 7] on button "button" at bounding box center [583, 11] width 16 height 16
click at [652, 14] on div "1 product assigned" at bounding box center [631, 11] width 62 height 8
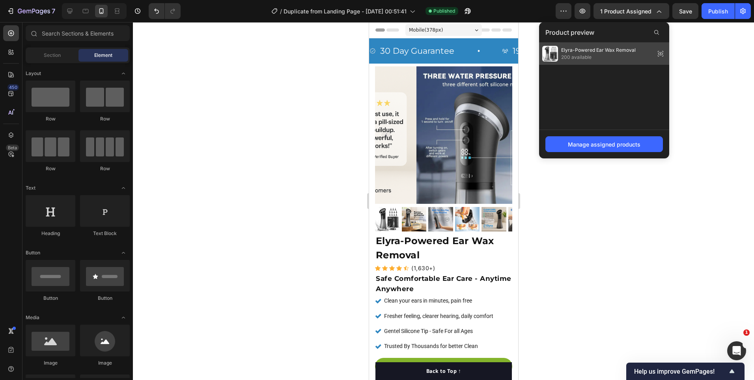
click at [617, 51] on span "Elyra-Powered Ear Wax Removal" at bounding box center [598, 50] width 75 height 7
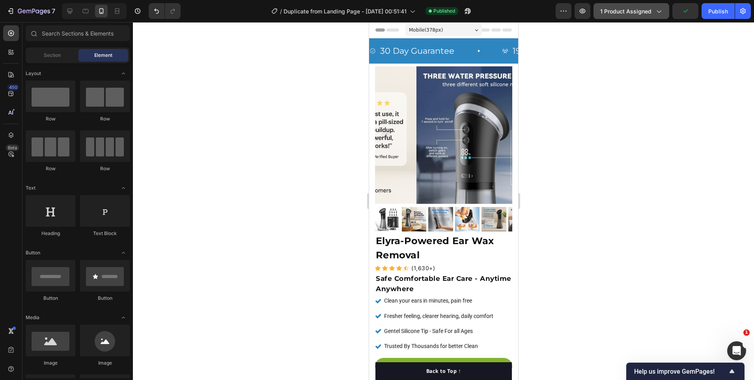
click at [651, 11] on span "1 product assigned" at bounding box center [625, 11] width 51 height 8
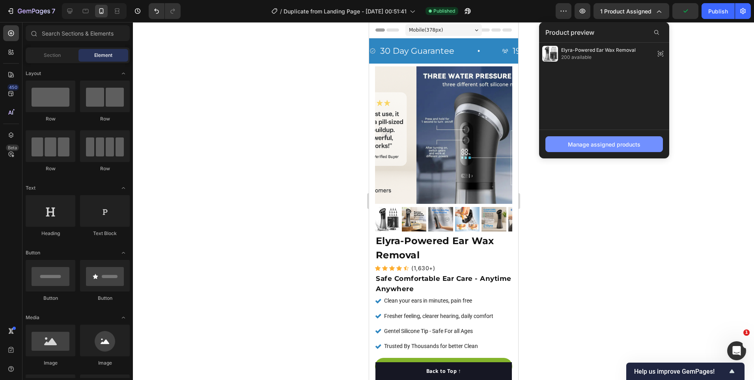
click at [627, 141] on div "Manage assigned products" at bounding box center [604, 144] width 73 height 8
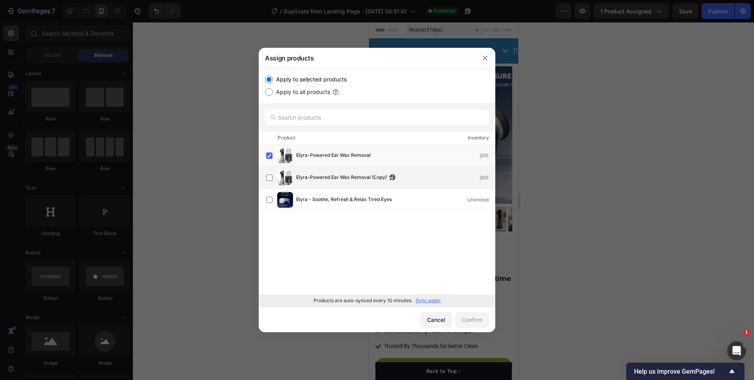
click at [333, 176] on span "Elyra-Powered Ear Wax Removal (Copy)" at bounding box center [341, 177] width 91 height 9
click at [270, 152] on label at bounding box center [269, 155] width 6 height 6
click at [476, 318] on div "Confirm" at bounding box center [472, 319] width 21 height 8
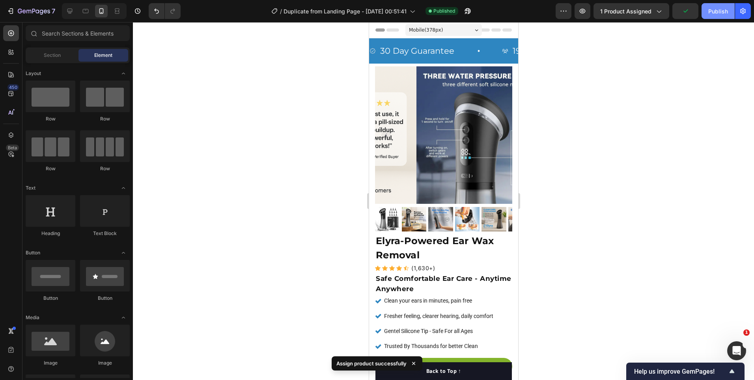
click at [723, 10] on div "Publish" at bounding box center [719, 11] width 20 height 8
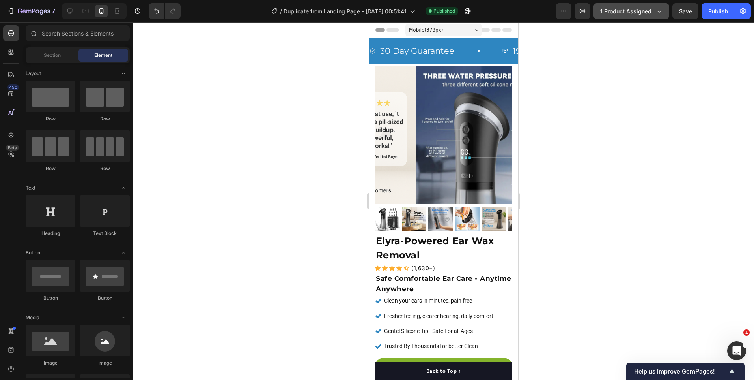
drag, startPoint x: 661, startPoint y: 9, endPoint x: 654, endPoint y: 11, distance: 7.6
click at [660, 9] on icon "button" at bounding box center [659, 11] width 8 height 8
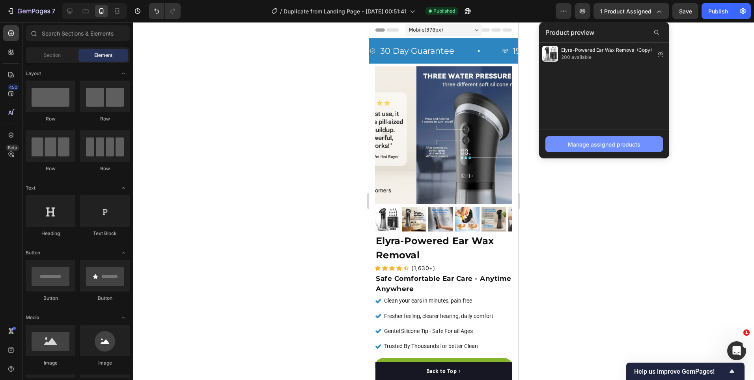
click at [595, 146] on div "Manage assigned products" at bounding box center [604, 144] width 73 height 8
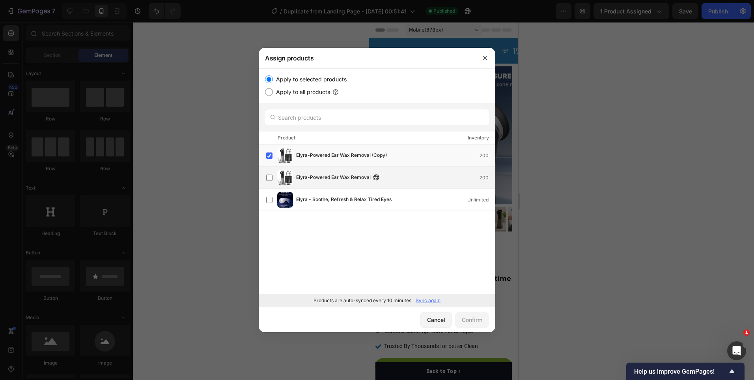
click at [279, 178] on img at bounding box center [285, 178] width 16 height 16
click at [268, 75] on div "Apply to selected products" at bounding box center [377, 79] width 224 height 9
click at [274, 83] on label "Apply to selected products" at bounding box center [310, 79] width 74 height 9
click at [273, 83] on input "Apply to selected products" at bounding box center [269, 79] width 8 height 8
click at [273, 156] on label at bounding box center [269, 155] width 6 height 6
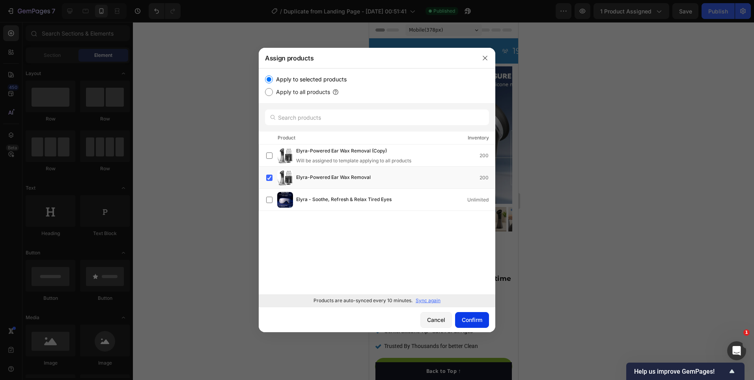
click at [471, 322] on div "Confirm" at bounding box center [472, 319] width 21 height 8
click at [429, 298] on p "Sync again" at bounding box center [428, 300] width 25 height 7
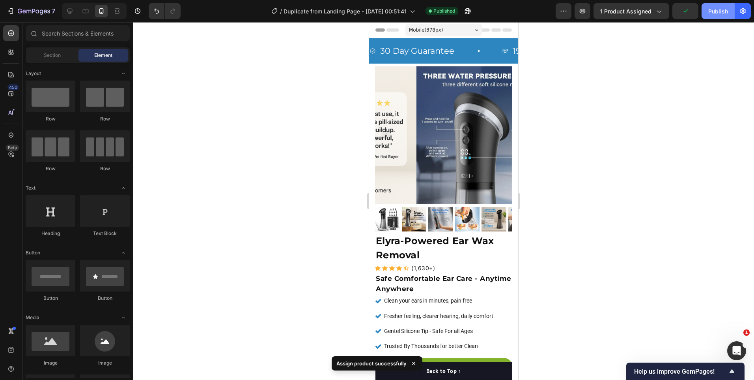
click at [716, 6] on button "Publish" at bounding box center [718, 11] width 33 height 16
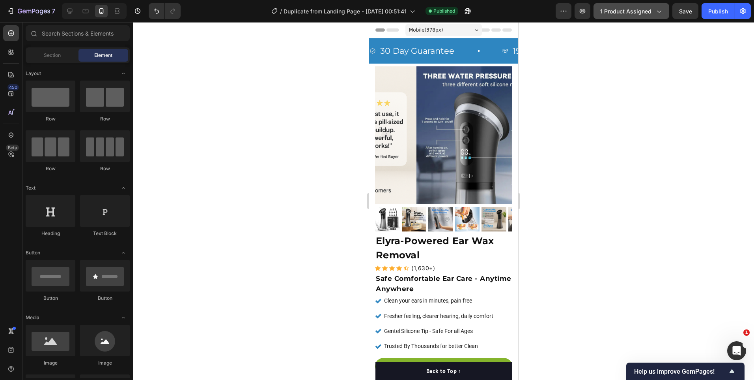
click at [622, 12] on span "1 product assigned" at bounding box center [625, 11] width 51 height 8
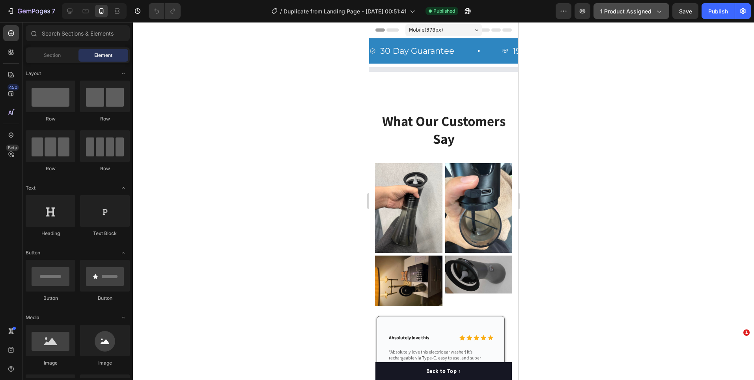
click at [620, 9] on span "1 product assigned" at bounding box center [625, 11] width 51 height 8
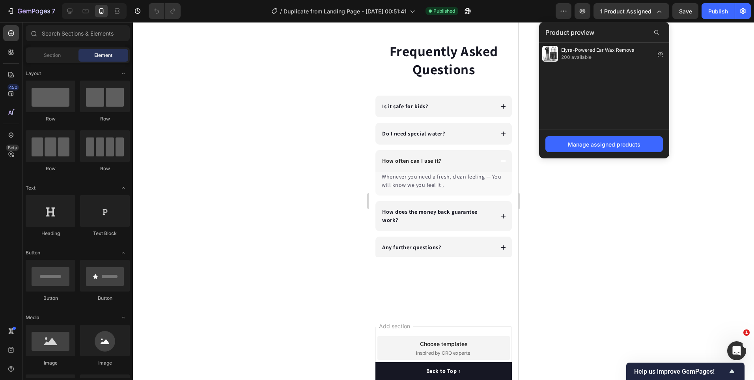
scroll to position [1750, 0]
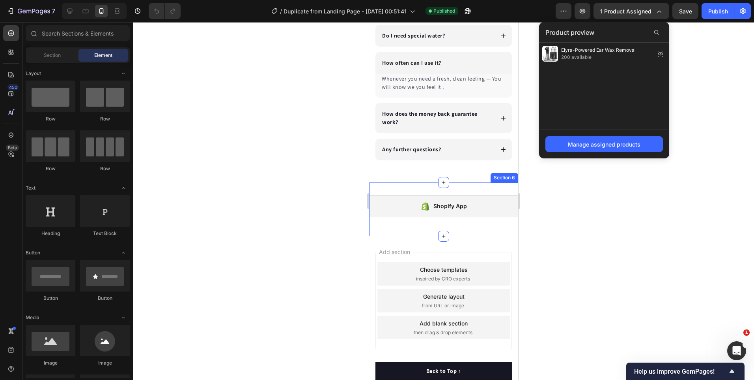
click at [445, 190] on div "Shopify App Shopify App Section 6" at bounding box center [443, 209] width 149 height 54
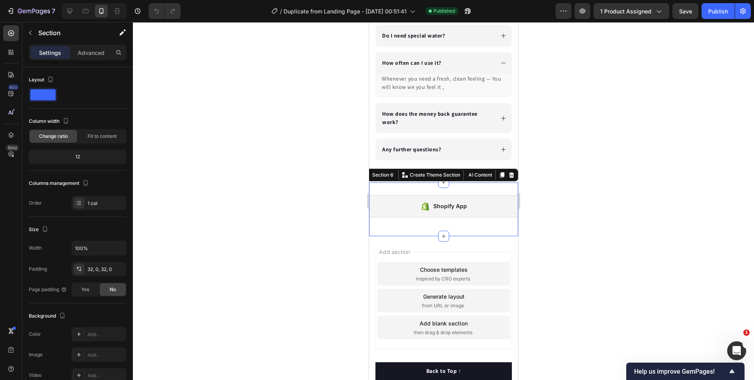
click at [511, 175] on div "Section 6 You can create reusable sections Create Theme Section AI Content Writ…" at bounding box center [439, 174] width 157 height 13
click at [509, 175] on icon at bounding box center [511, 175] width 5 height 6
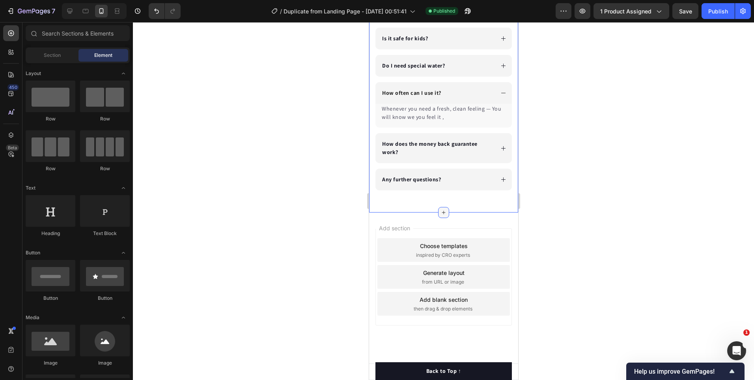
click at [444, 213] on div at bounding box center [443, 212] width 11 height 11
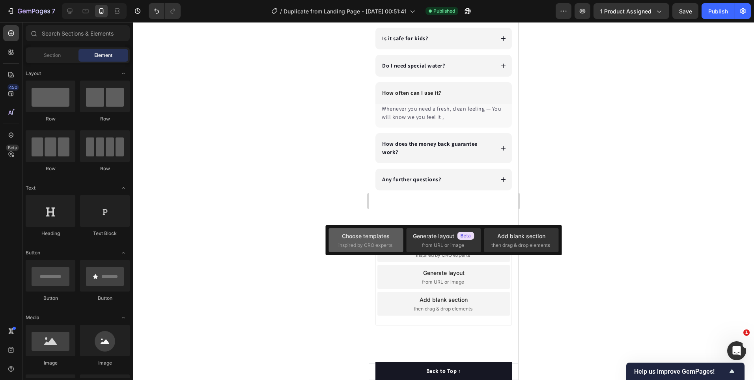
click at [377, 236] on div "Choose templates" at bounding box center [366, 236] width 48 height 8
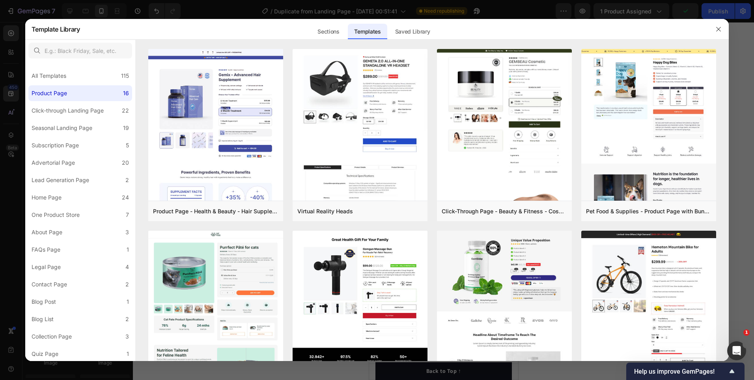
click at [542, 11] on div at bounding box center [377, 190] width 754 height 380
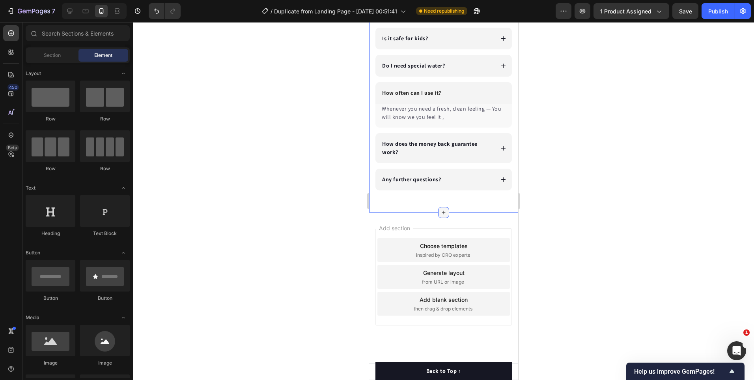
click at [443, 213] on div at bounding box center [443, 212] width 11 height 11
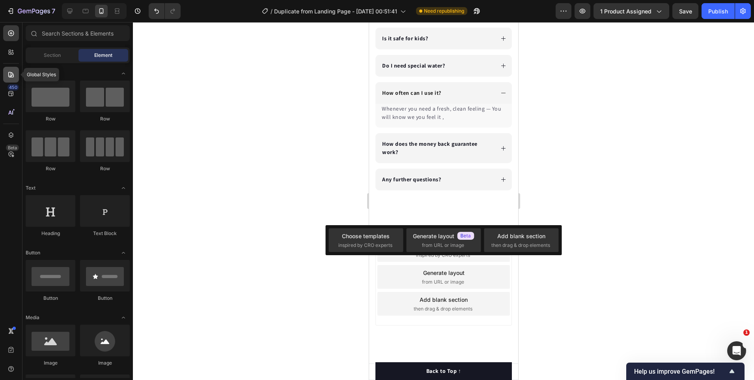
click at [13, 75] on icon at bounding box center [11, 75] width 6 height 6
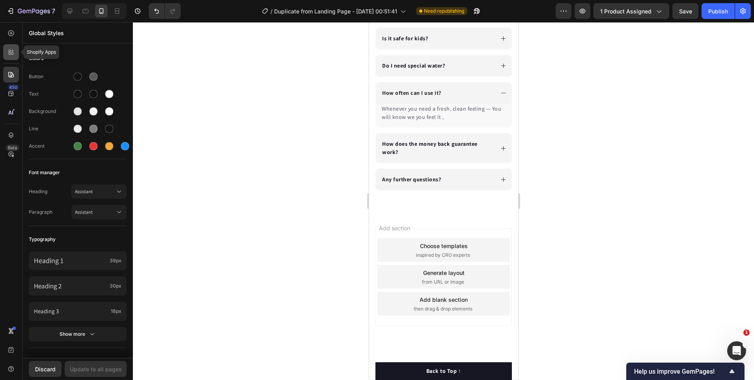
click at [7, 58] on div at bounding box center [11, 52] width 16 height 16
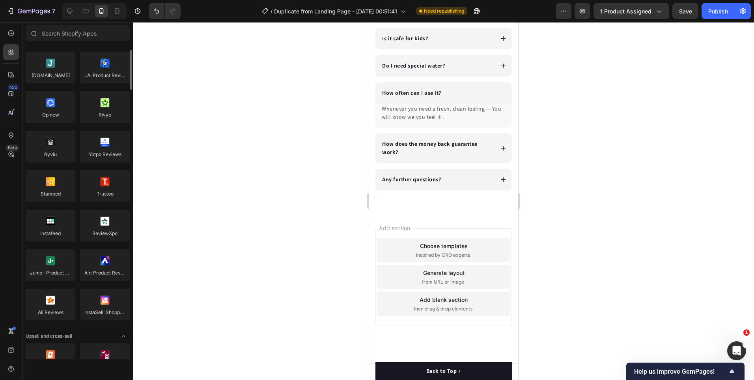
scroll to position [0, 0]
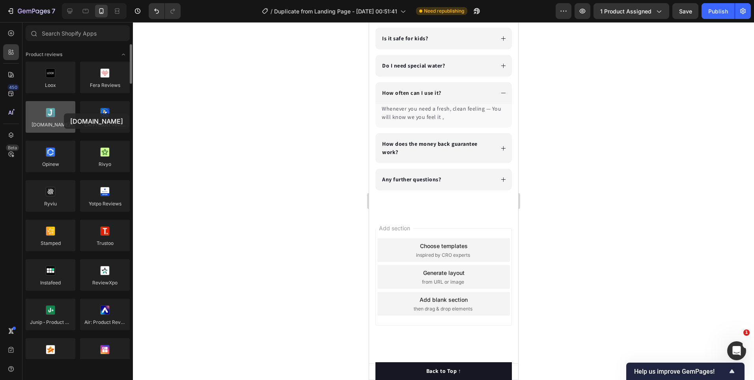
click at [64, 113] on div at bounding box center [51, 117] width 50 height 32
drag, startPoint x: 58, startPoint y: 116, endPoint x: 54, endPoint y: 124, distance: 8.5
click at [54, 124] on div at bounding box center [51, 117] width 50 height 32
click at [724, 9] on div "Publish" at bounding box center [719, 11] width 20 height 8
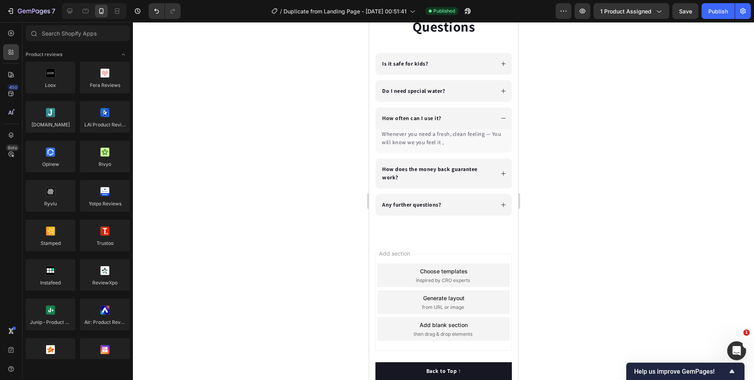
scroll to position [1680, 0]
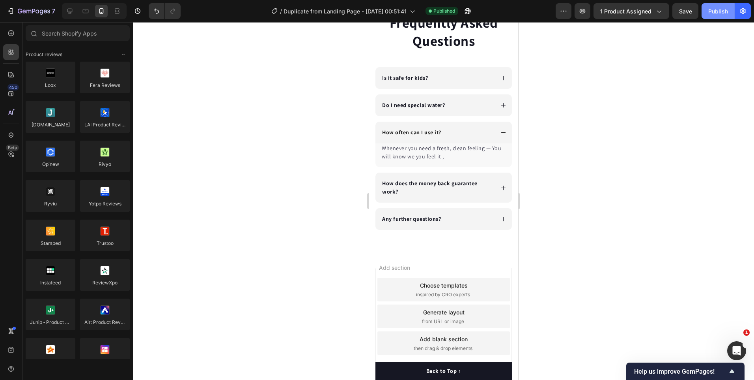
click at [729, 6] on button "Publish" at bounding box center [718, 11] width 33 height 16
